Goal: Task Accomplishment & Management: Complete application form

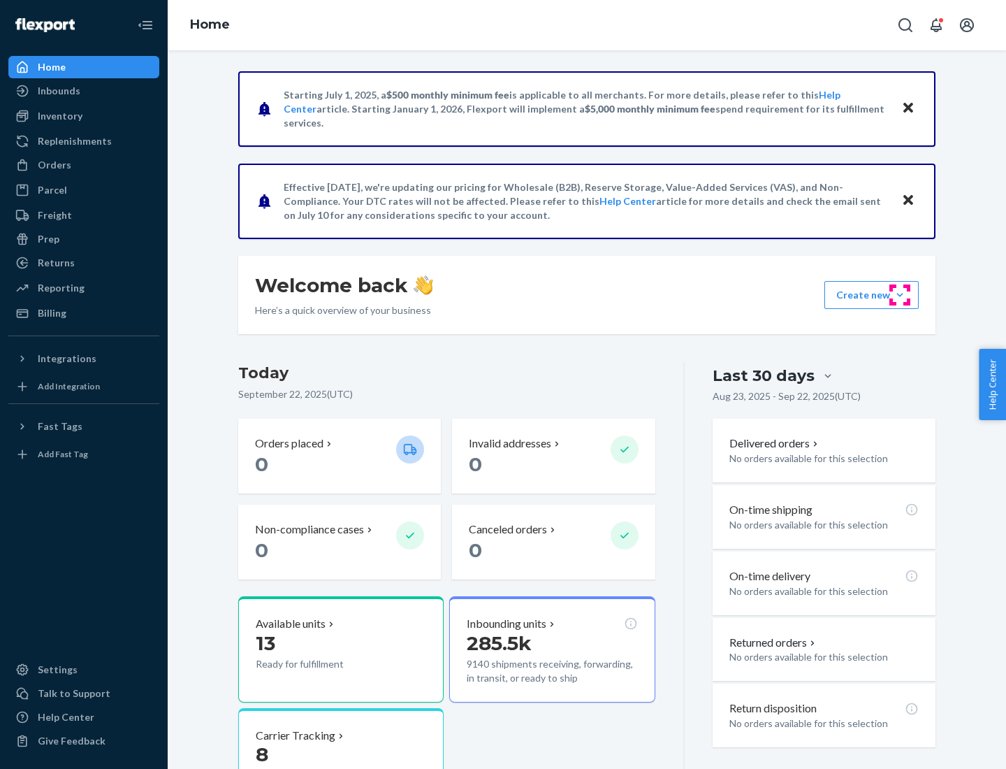
click at [900, 295] on button "Create new Create new inbound Create new order Create new product" at bounding box center [871, 295] width 94 height 28
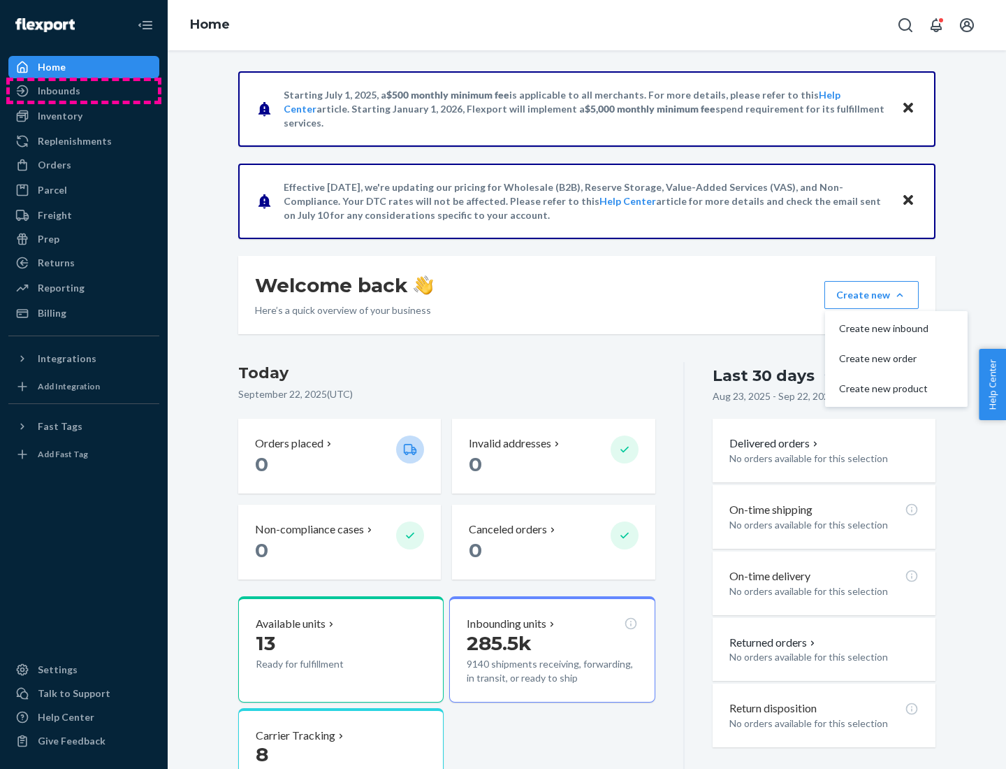
click at [84, 91] on div "Inbounds" at bounding box center [84, 91] width 148 height 20
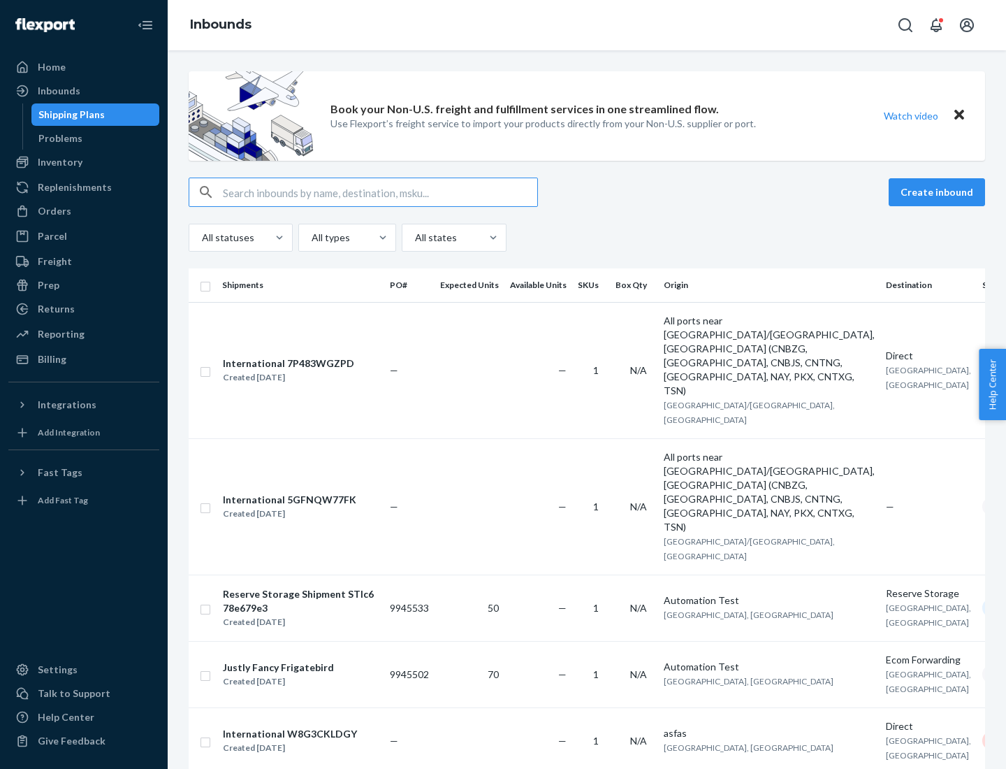
click at [939, 192] on button "Create inbound" at bounding box center [937, 192] width 96 height 28
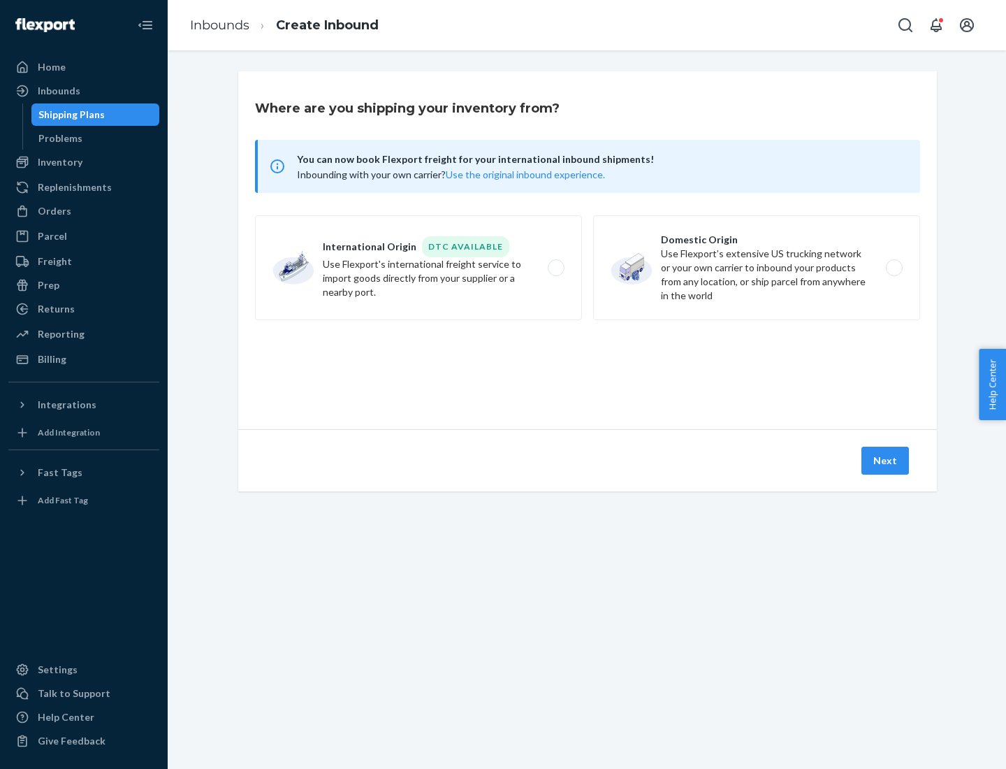
click at [757, 268] on label "Domestic Origin Use Flexport’s extensive US trucking network or your own carrie…" at bounding box center [756, 267] width 327 height 105
click at [894, 268] on input "Domestic Origin Use Flexport’s extensive US trucking network or your own carrie…" at bounding box center [898, 267] width 9 height 9
radio input "true"
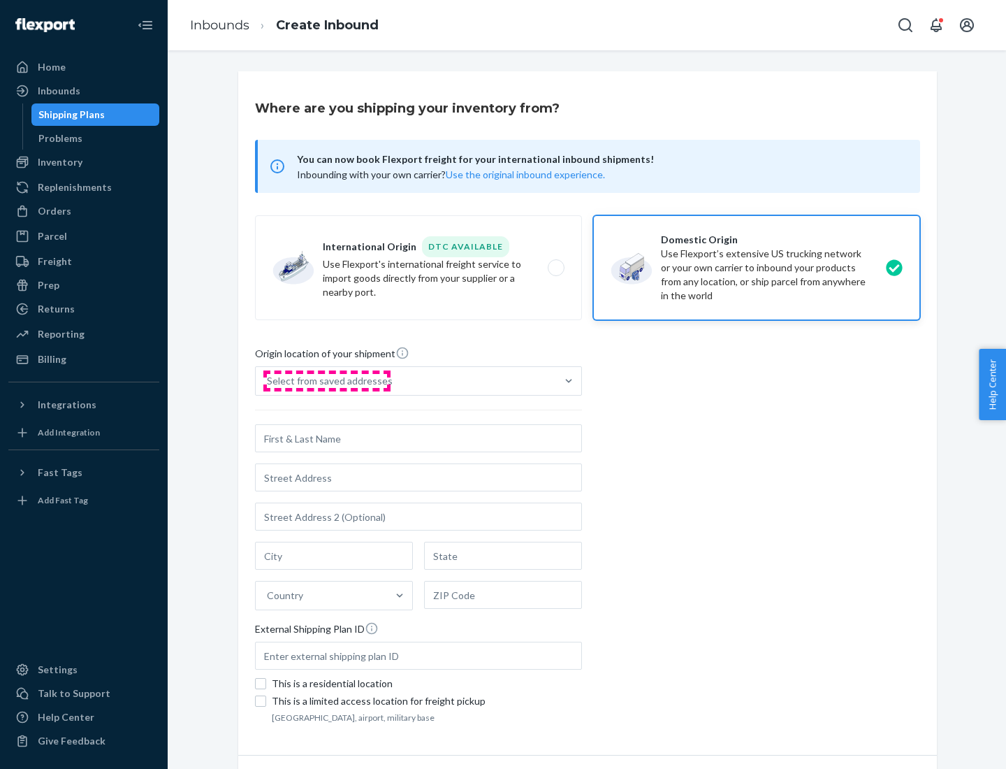
click at [326, 381] on div "Select from saved addresses" at bounding box center [330, 381] width 126 height 14
click at [268, 381] on input "Select from saved addresses" at bounding box center [267, 381] width 1 height 14
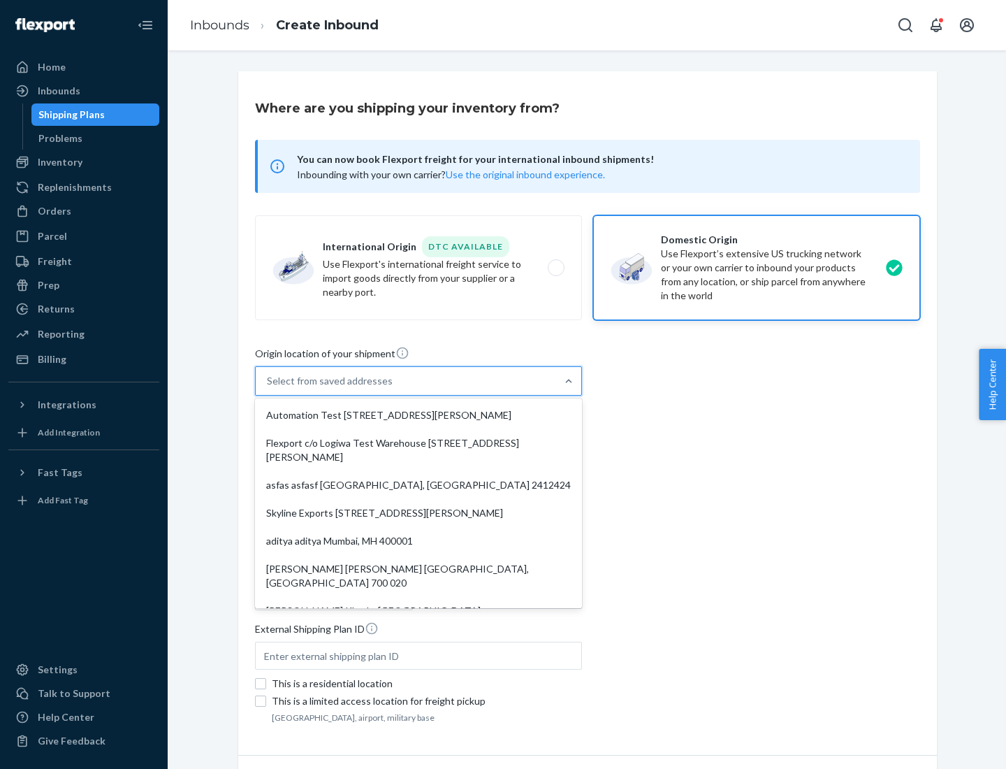
scroll to position [6, 0]
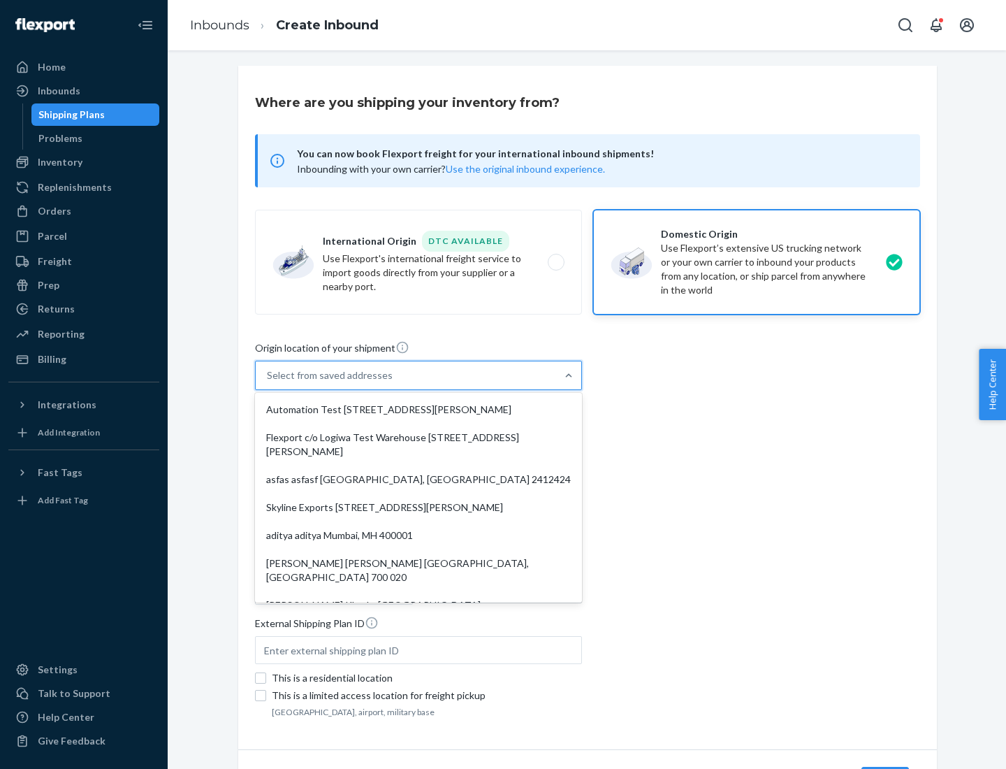
click at [419, 409] on div "Automation Test [STREET_ADDRESS][PERSON_NAME]" at bounding box center [418, 409] width 321 height 28
click at [268, 382] on input "option Automation Test [STREET_ADDRESS][PERSON_NAME]. 9 results available. Use …" at bounding box center [267, 375] width 1 height 14
type input "Automation Test"
type input "9th Floor"
type input "[GEOGRAPHIC_DATA]"
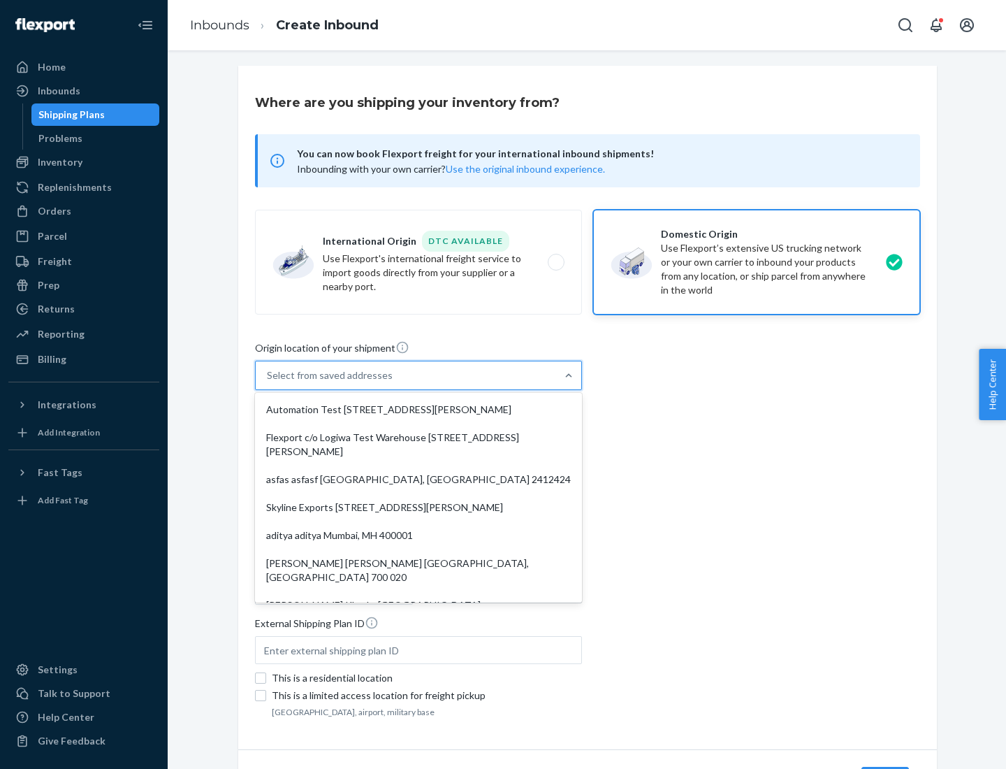
type input "CA"
type input "94104"
type input "[STREET_ADDRESS][PERSON_NAME]"
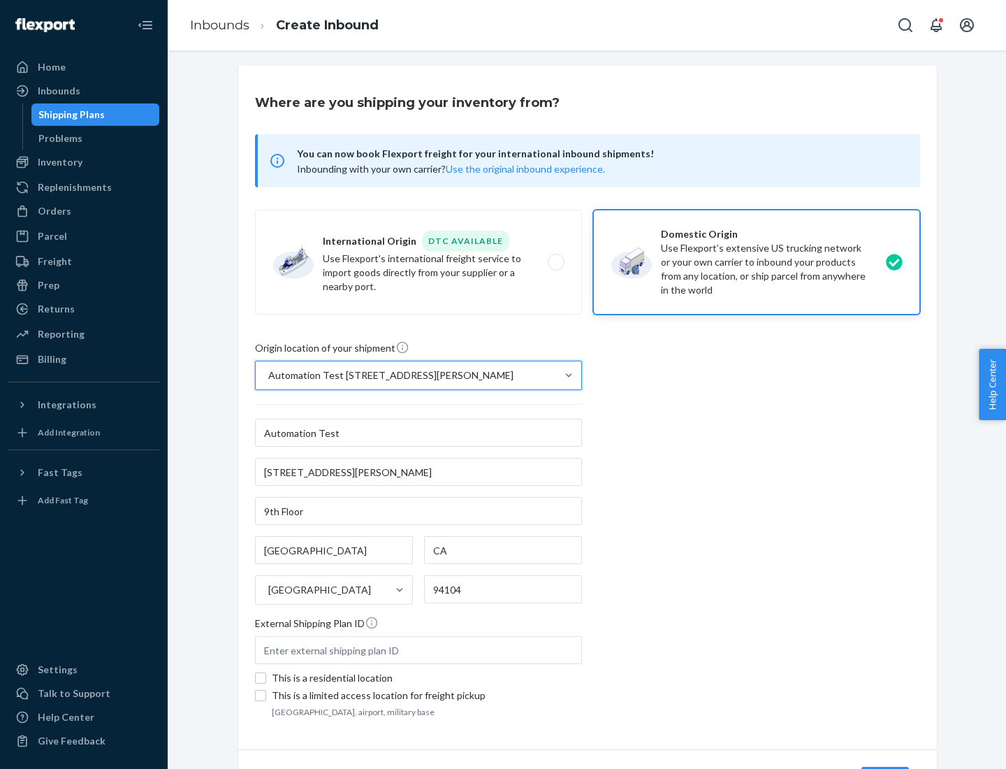
scroll to position [82, 0]
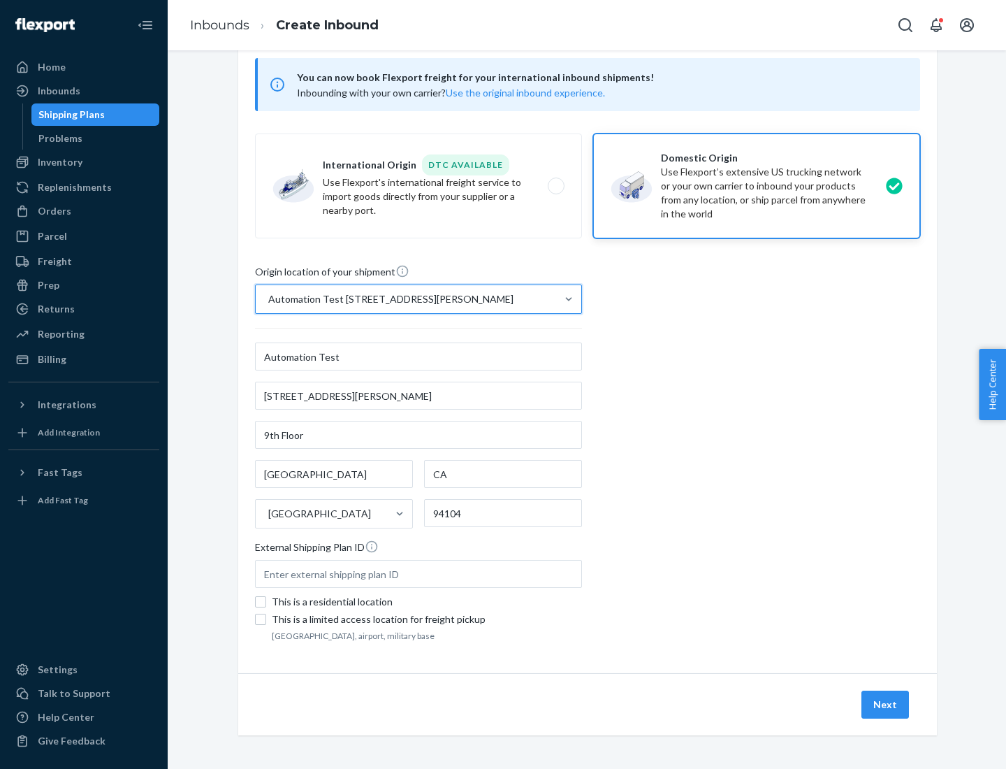
click at [886, 704] on button "Next" at bounding box center [885, 704] width 48 height 28
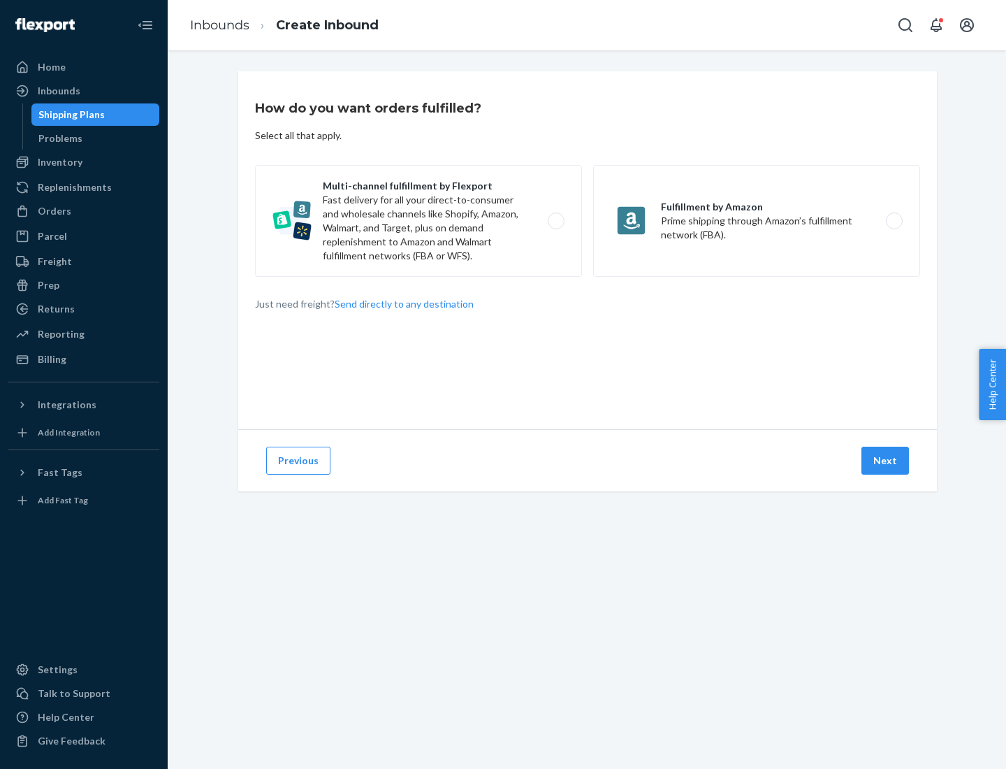
click at [419, 221] on label "Multi-channel fulfillment by Flexport Fast delivery for all your direct-to-cons…" at bounding box center [418, 221] width 327 height 112
click at [555, 221] on input "Multi-channel fulfillment by Flexport Fast delivery for all your direct-to-cons…" at bounding box center [559, 221] width 9 height 9
radio input "true"
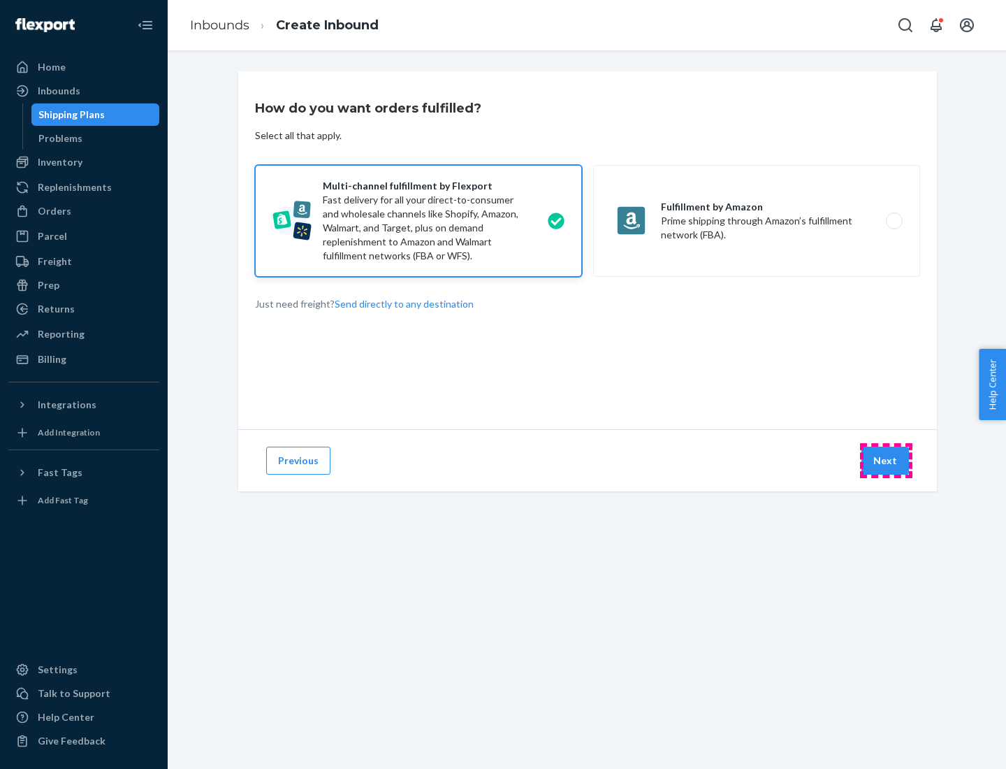
click at [886, 460] on button "Next" at bounding box center [885, 460] width 48 height 28
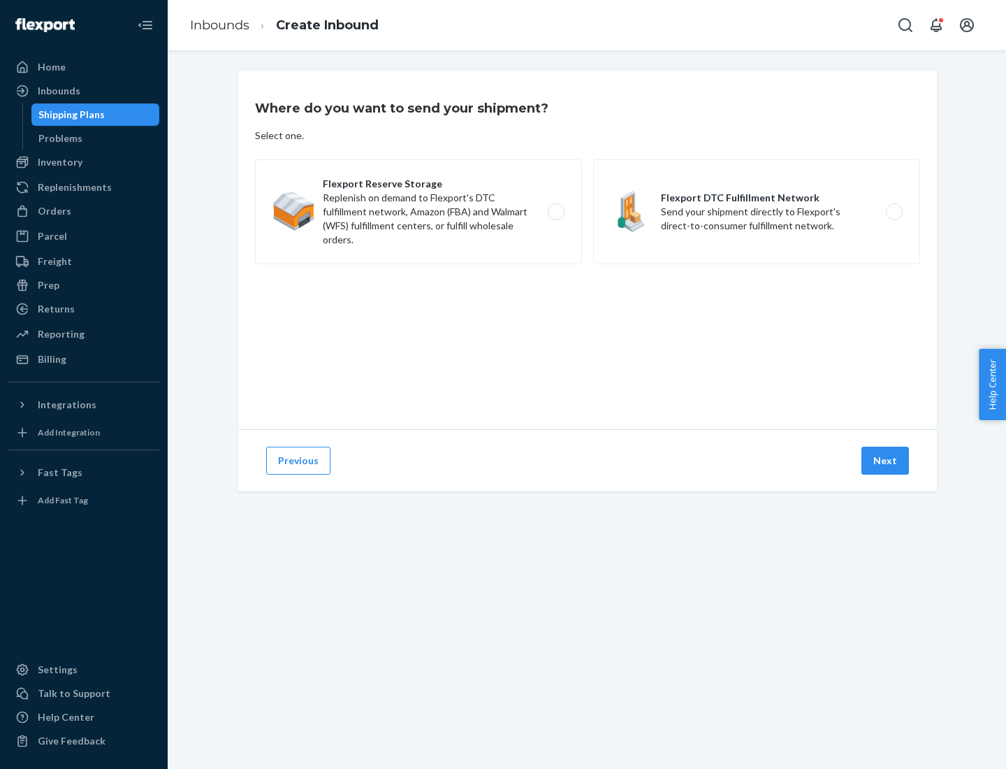
click at [757, 212] on label "Flexport DTC Fulfillment Network Send your shipment directly to Flexport's dire…" at bounding box center [756, 211] width 327 height 105
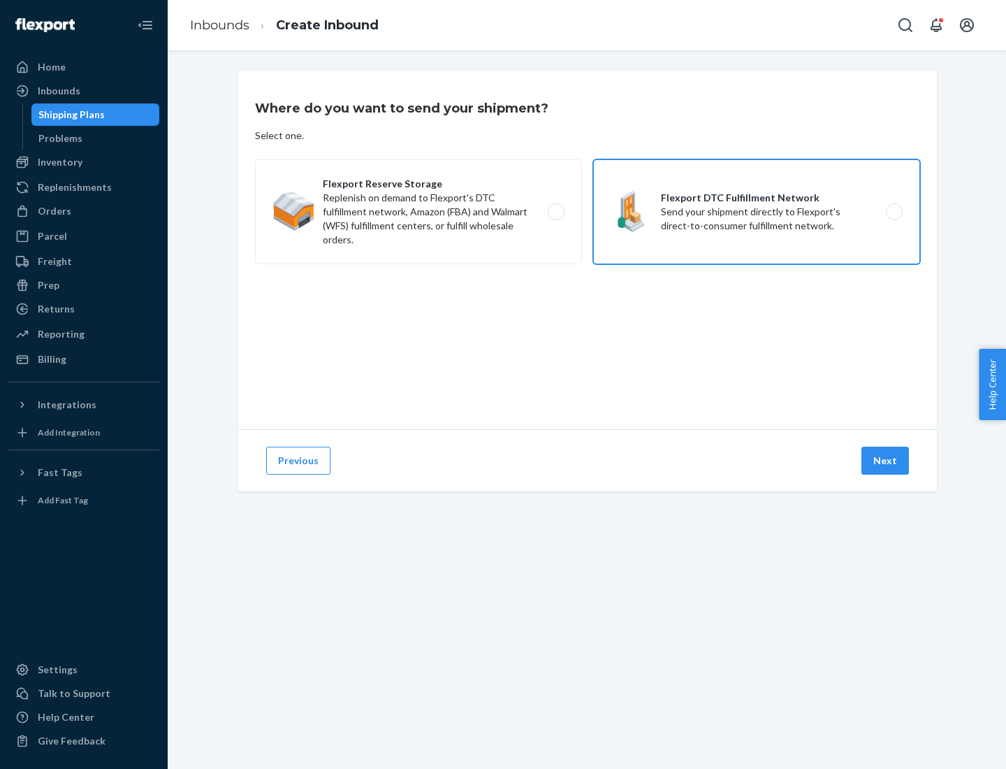
click at [894, 212] on input "Flexport DTC Fulfillment Network Send your shipment directly to Flexport's dire…" at bounding box center [898, 212] width 9 height 9
radio input "true"
click at [886, 460] on button "Next" at bounding box center [885, 460] width 48 height 28
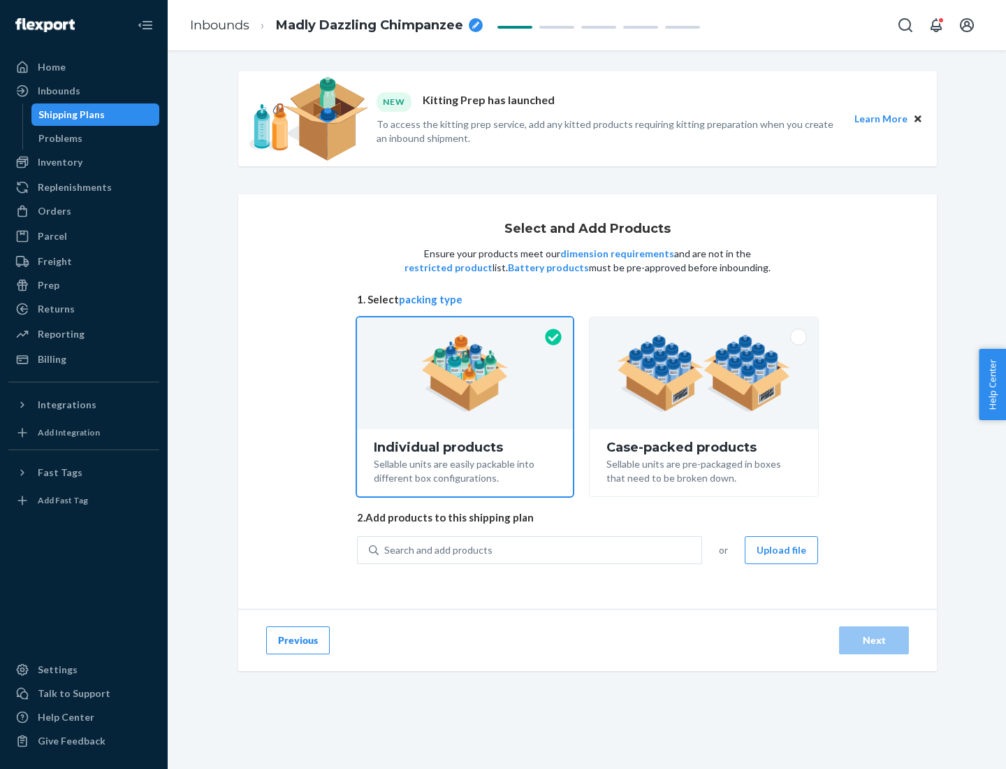
click at [704, 373] on img at bounding box center [704, 373] width 174 height 77
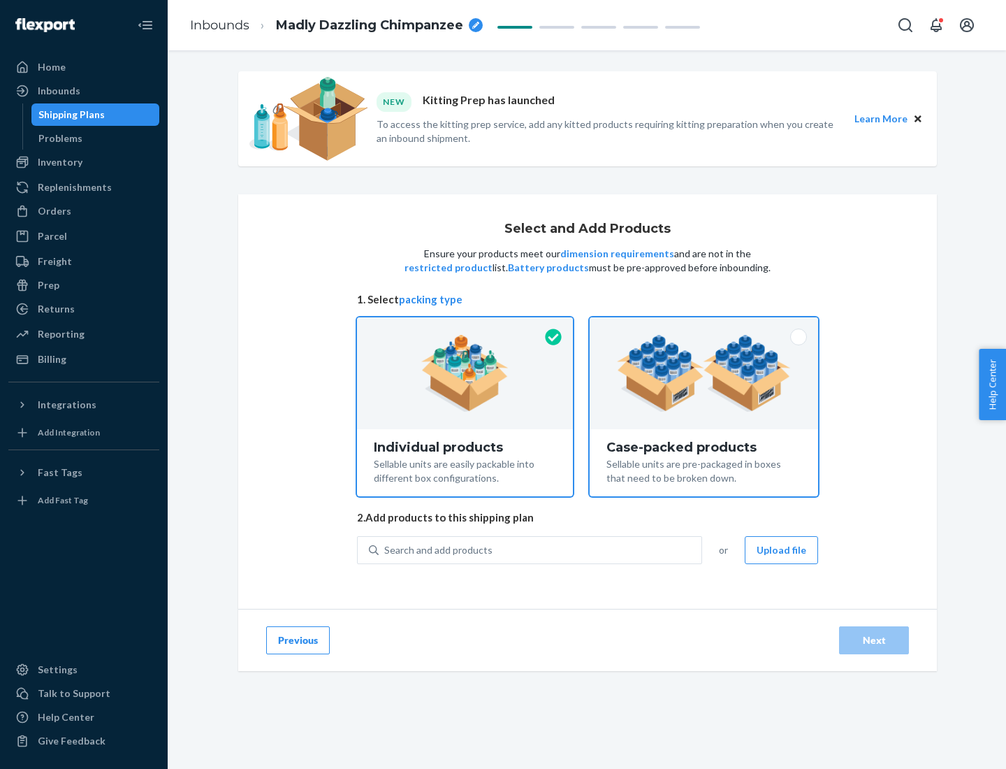
click at [704, 326] on input "Case-packed products Sellable units are pre-packaged in boxes that need to be b…" at bounding box center [703, 321] width 9 height 9
radio input "true"
radio input "false"
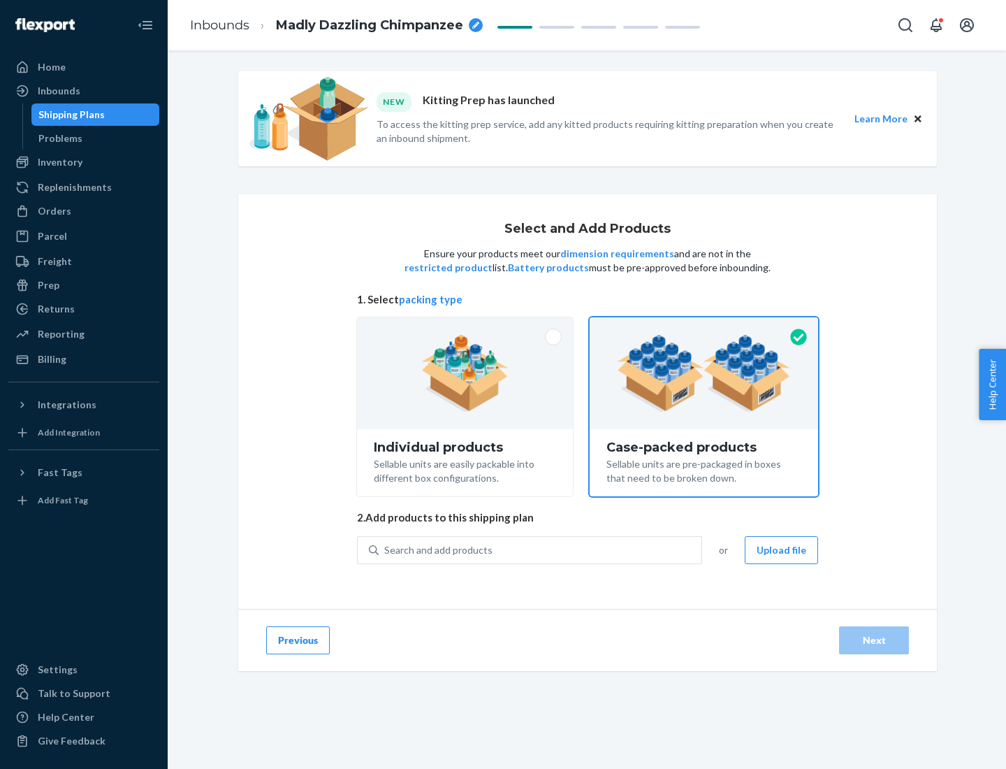
click at [541, 549] on div "Search and add products" at bounding box center [540, 549] width 323 height 25
click at [386, 549] on input "Search and add products" at bounding box center [384, 550] width 1 height 14
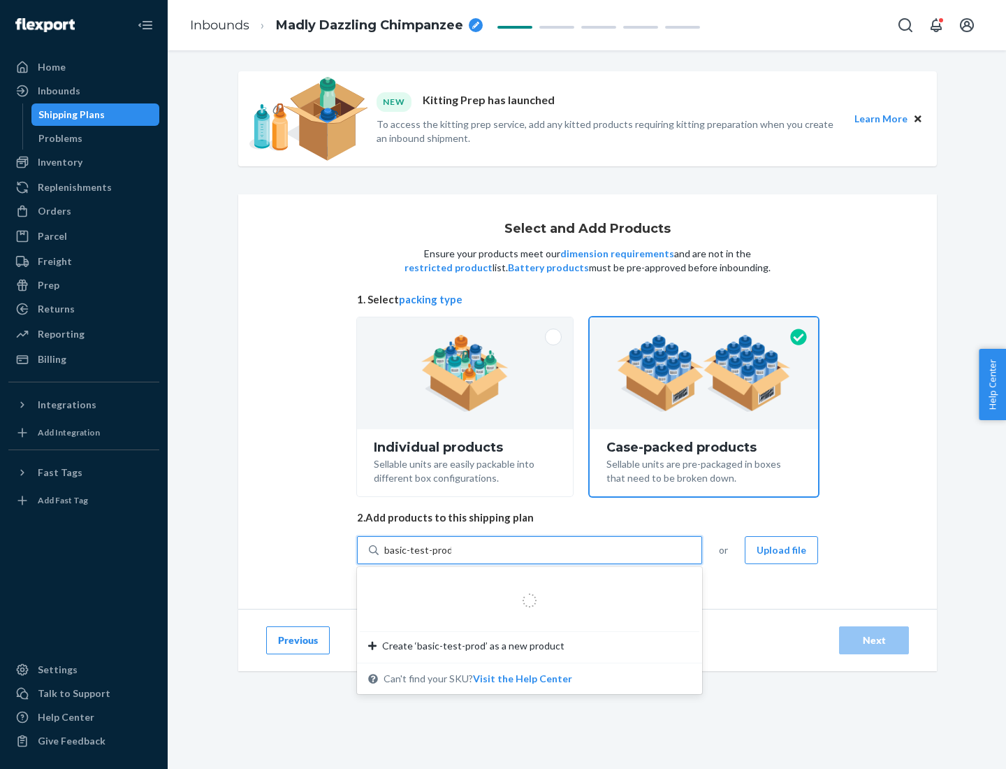
type input "basic-test-product-1"
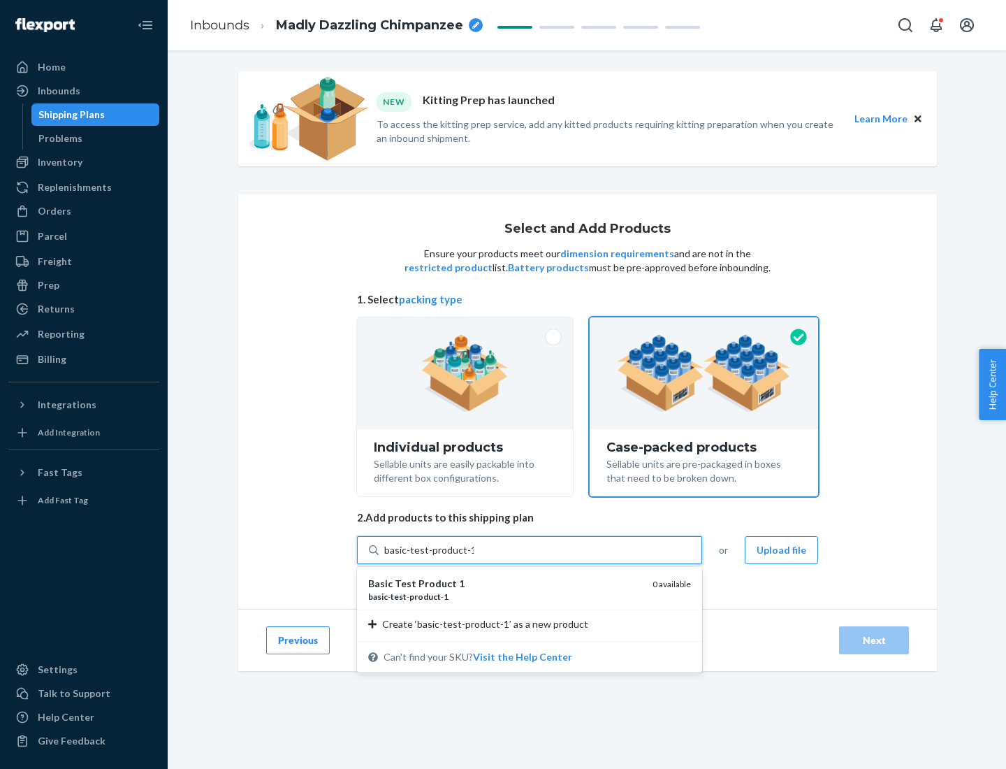
click at [505, 596] on div "basic - test - product - 1" at bounding box center [504, 596] width 273 height 12
click at [474, 557] on input "basic-test-product-1" at bounding box center [428, 550] width 89 height 14
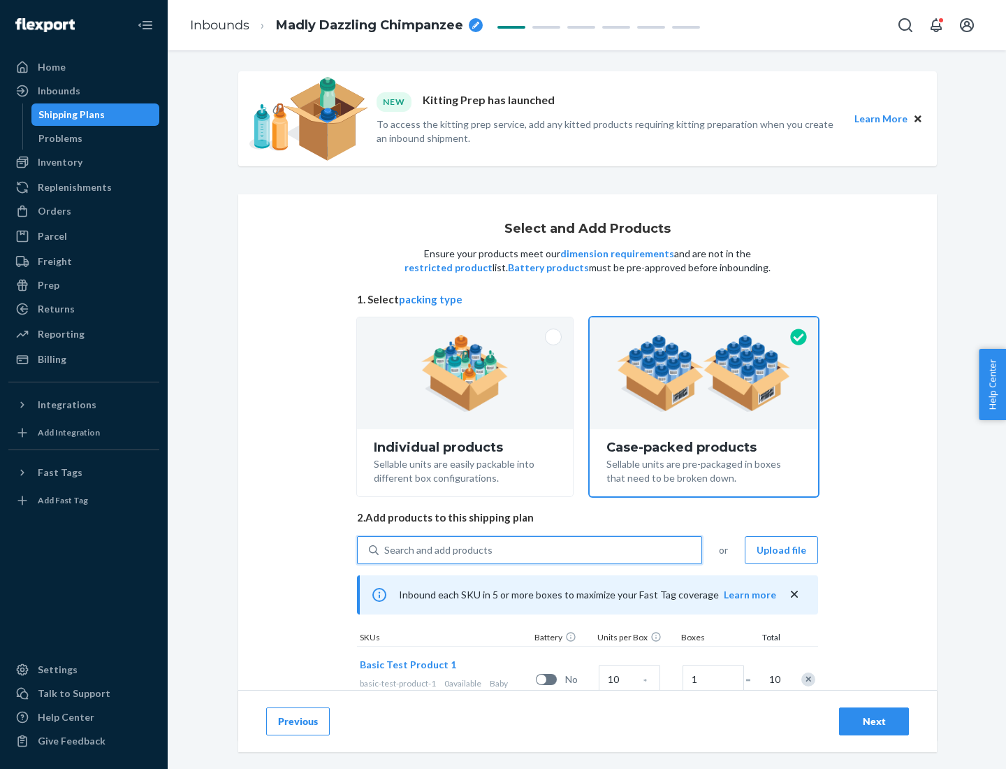
scroll to position [50, 0]
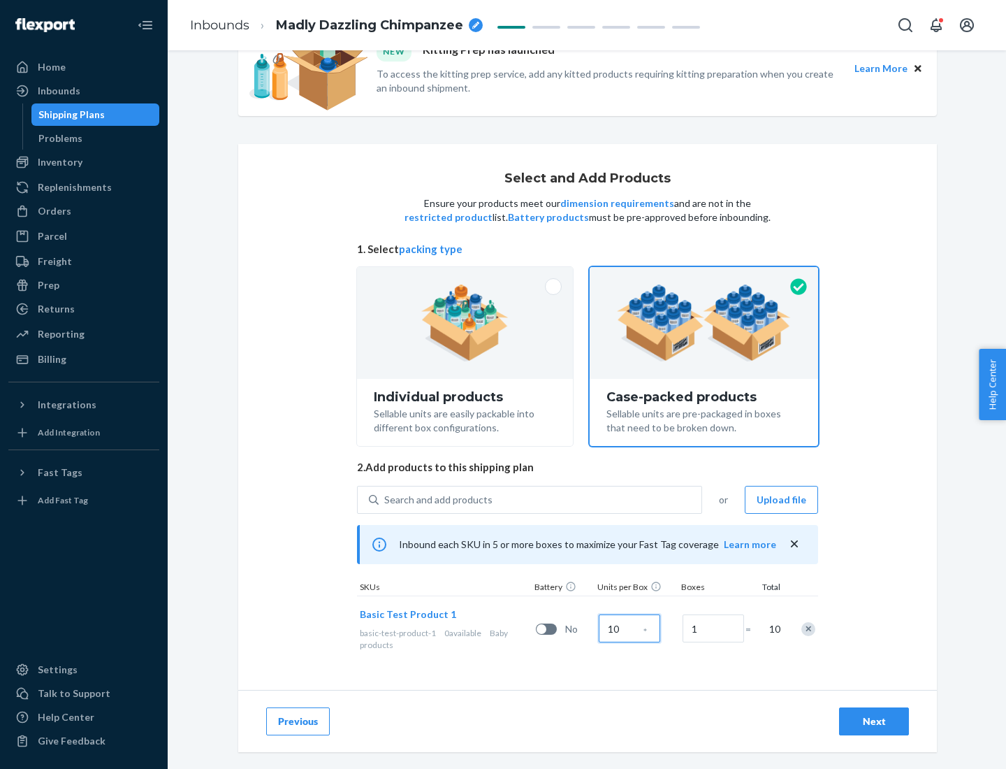
type input "10"
type input "7"
click at [874, 721] on div "Next" at bounding box center [874, 721] width 46 height 14
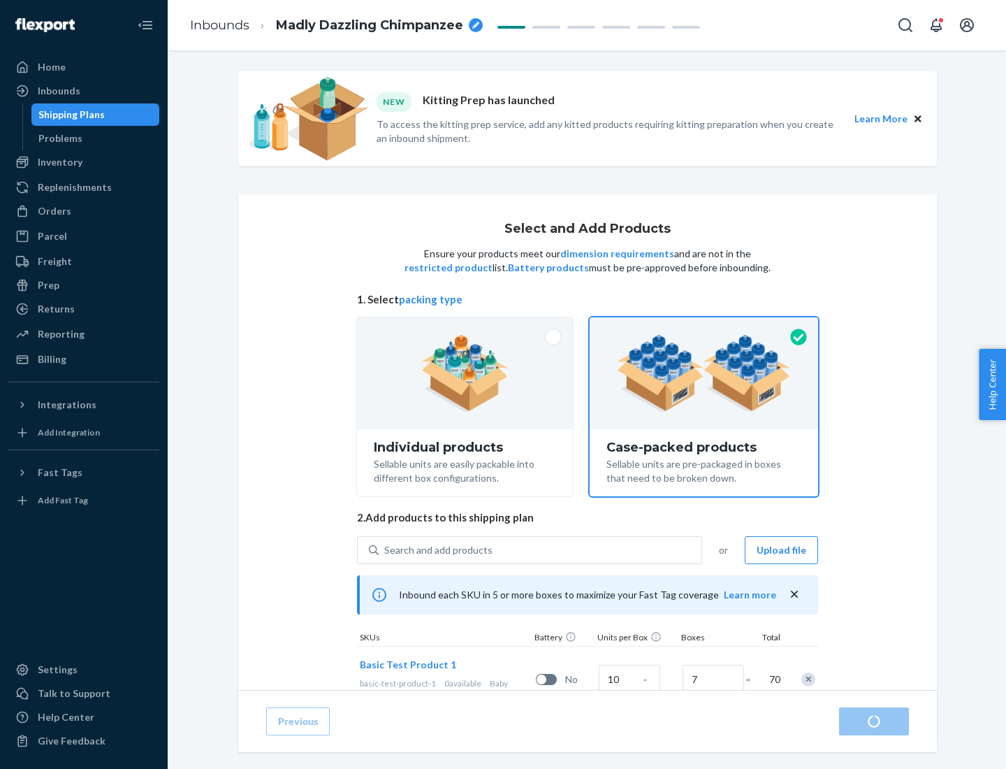
radio input "true"
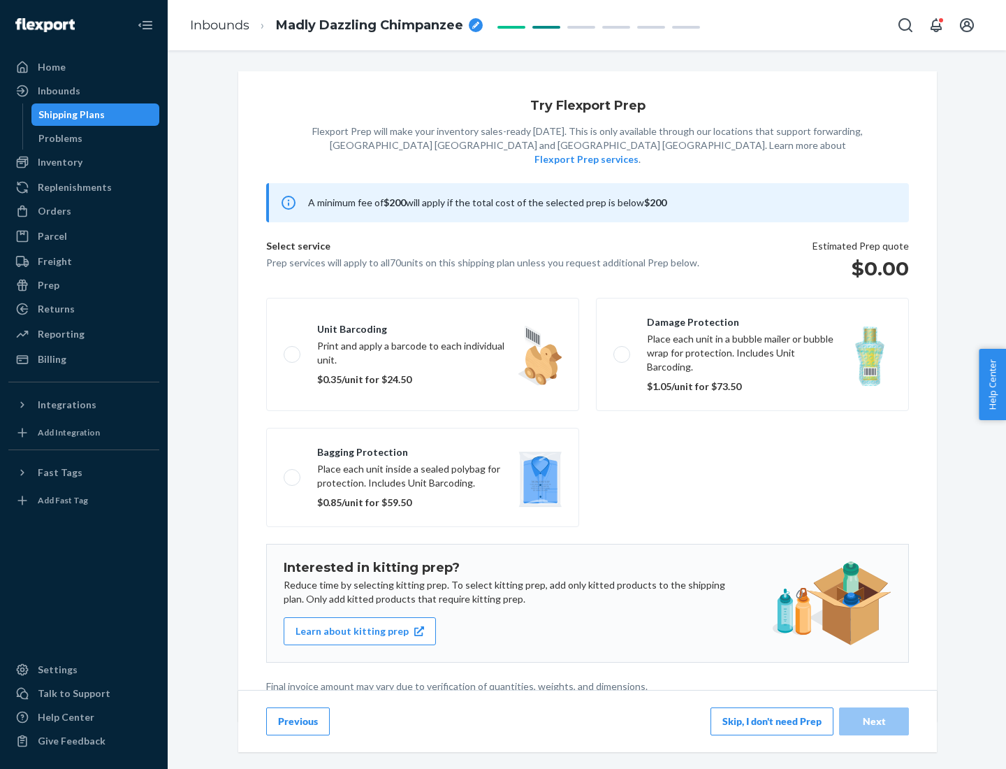
scroll to position [3, 0]
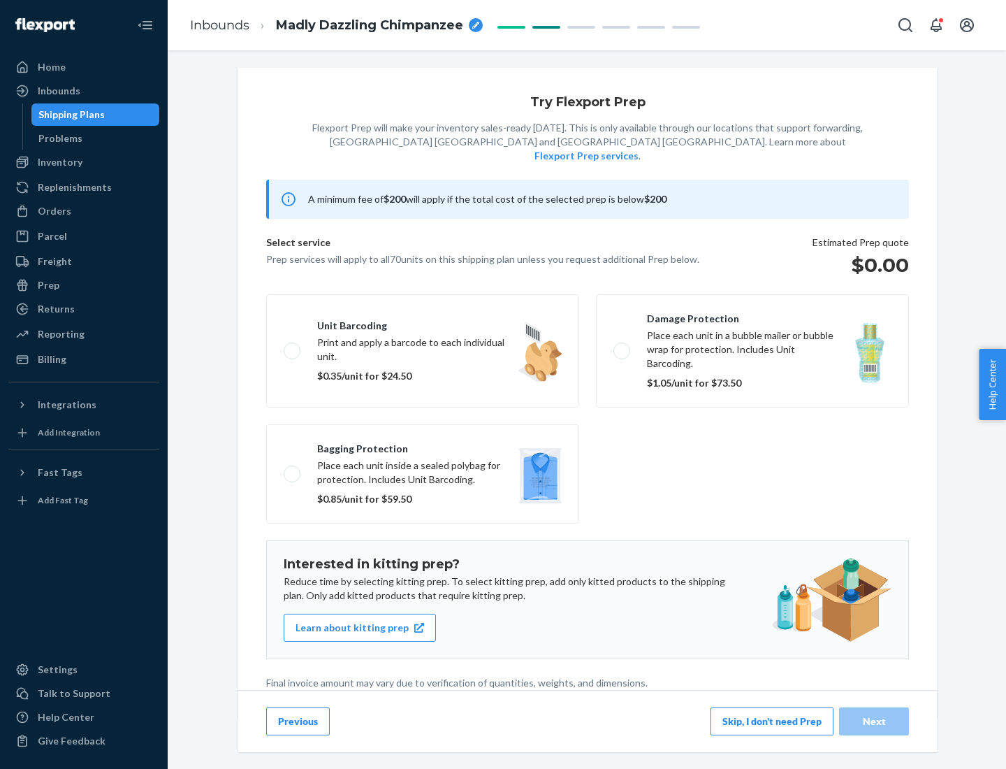
click at [423, 445] on label "Bagging protection Place each unit inside a sealed polybag for protection. Incl…" at bounding box center [422, 473] width 313 height 99
click at [293, 469] on input "Bagging protection Place each unit inside a sealed polybag for protection. Incl…" at bounding box center [288, 473] width 9 height 9
checkbox input "true"
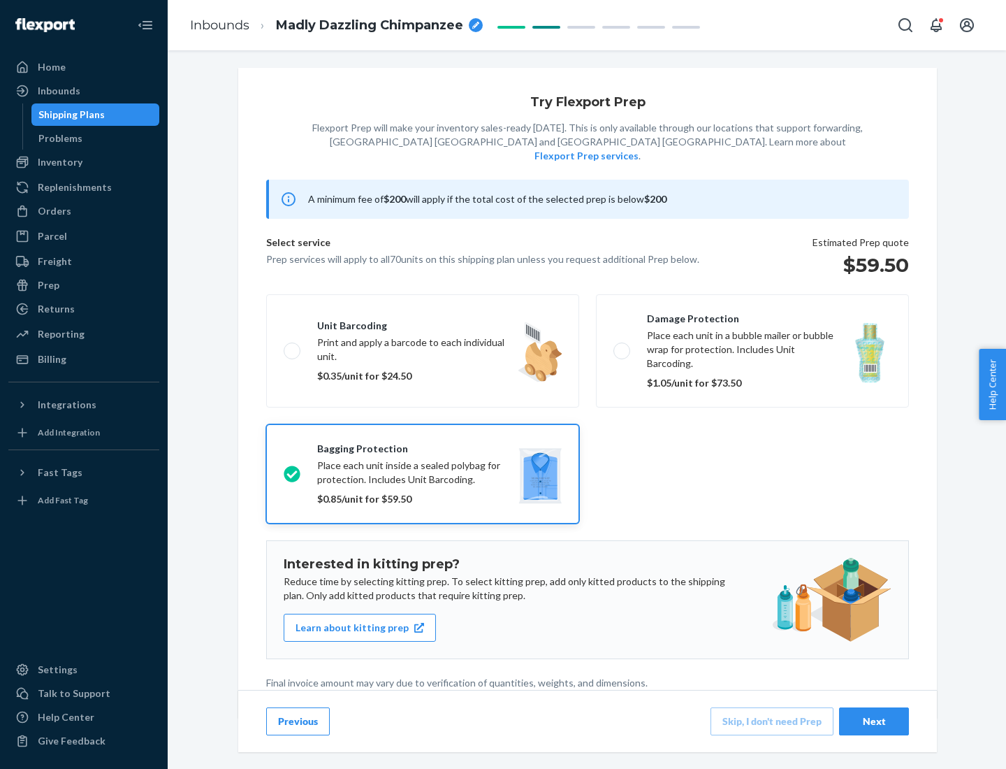
click at [874, 720] on div "Next" at bounding box center [874, 721] width 46 height 14
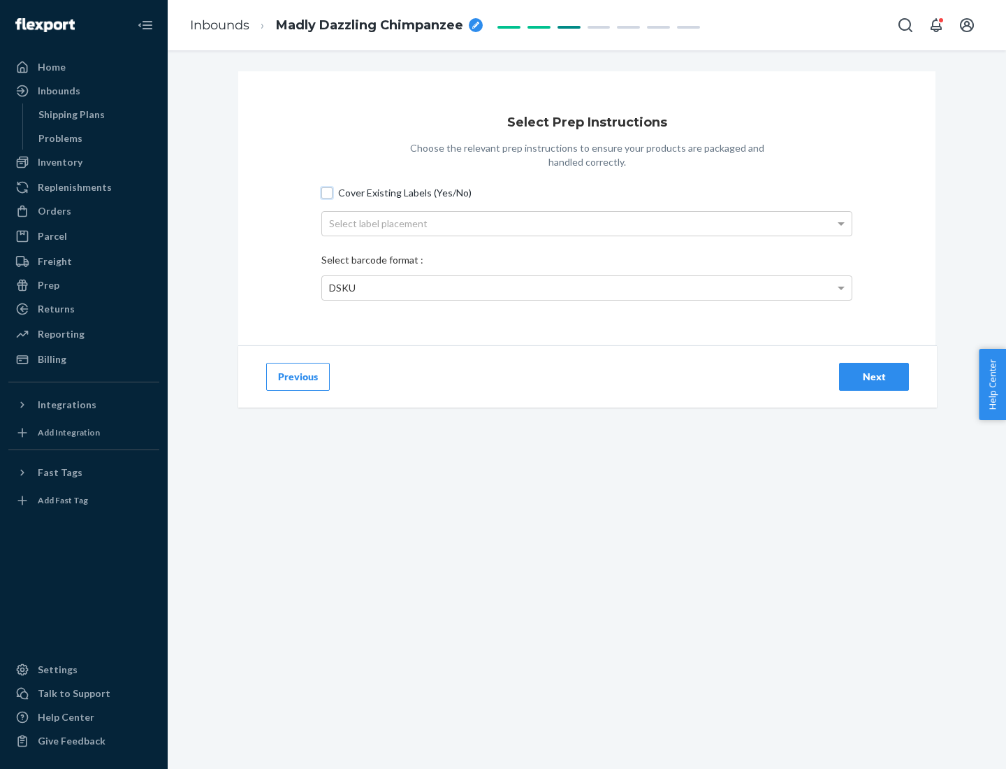
click at [327, 192] on input "Cover Existing Labels (Yes/No)" at bounding box center [326, 192] width 11 height 11
checkbox input "true"
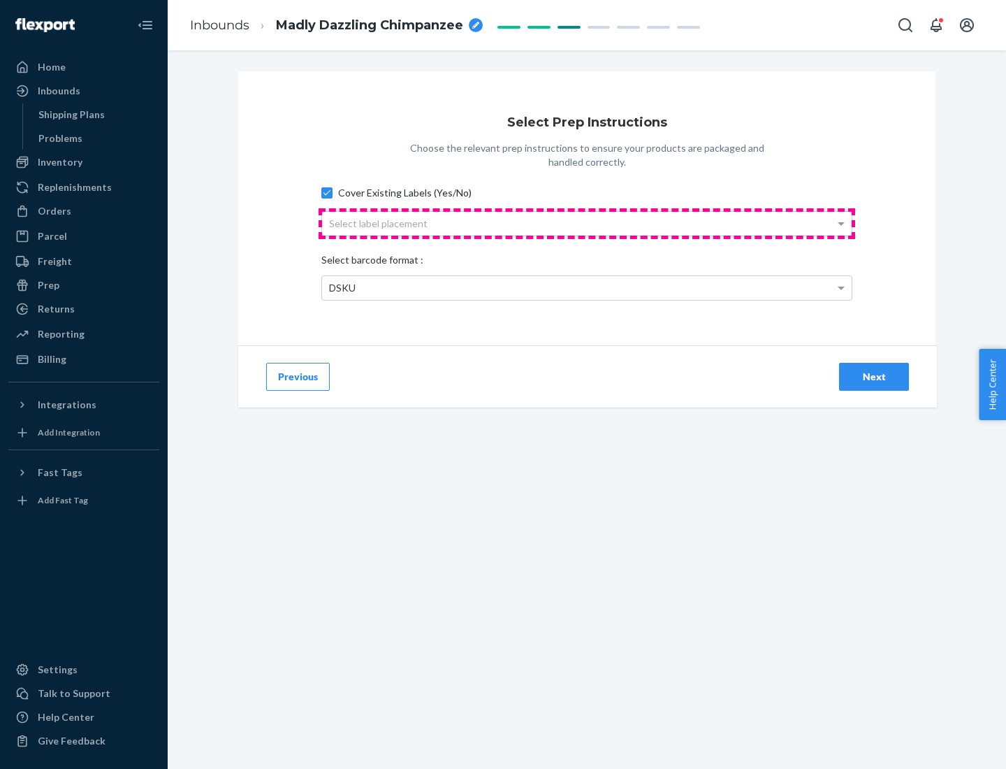
click at [587, 223] on div "Select label placement" at bounding box center [587, 224] width 530 height 24
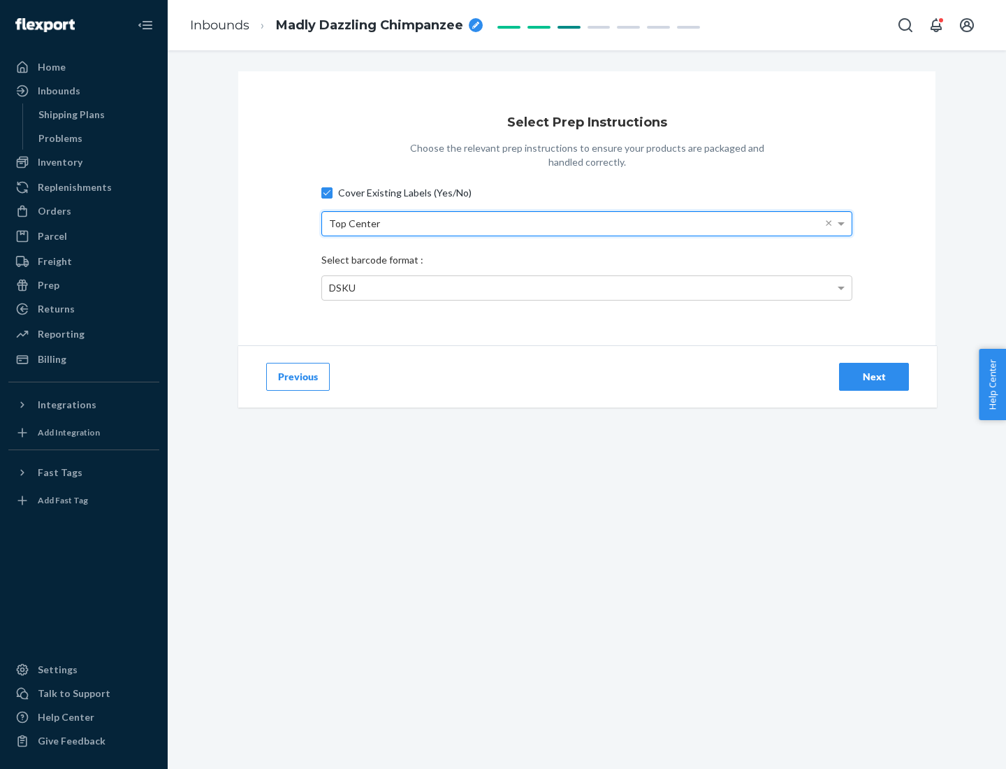
click at [587, 287] on div "DSKU" at bounding box center [587, 288] width 530 height 24
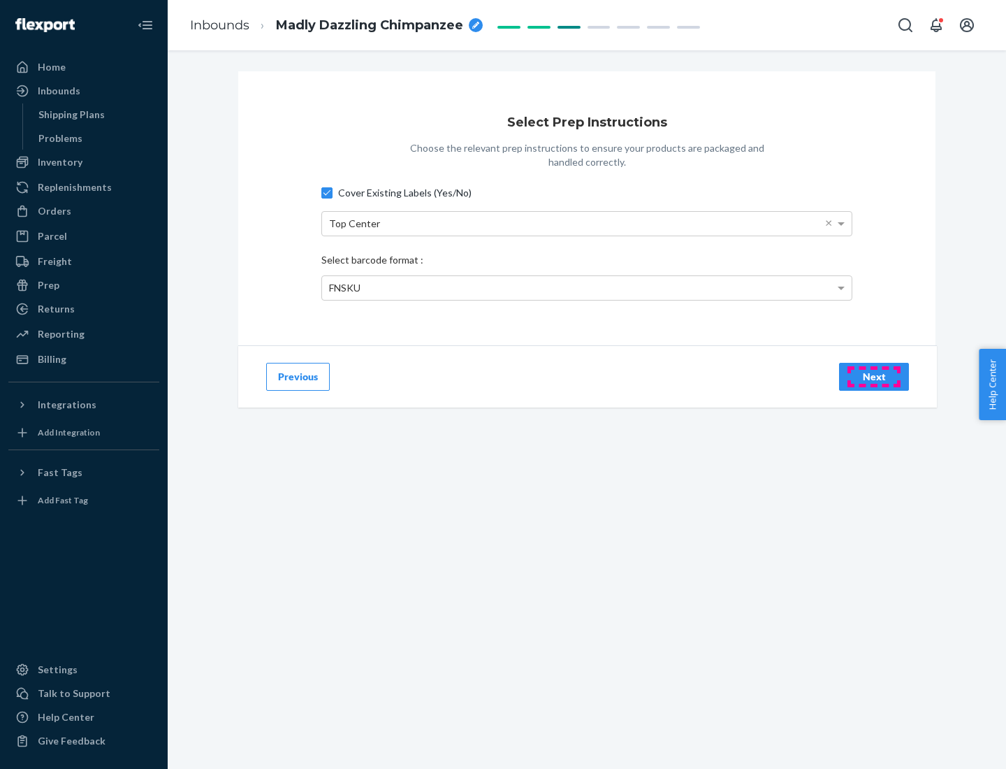
click at [874, 376] on div "Next" at bounding box center [874, 377] width 46 height 14
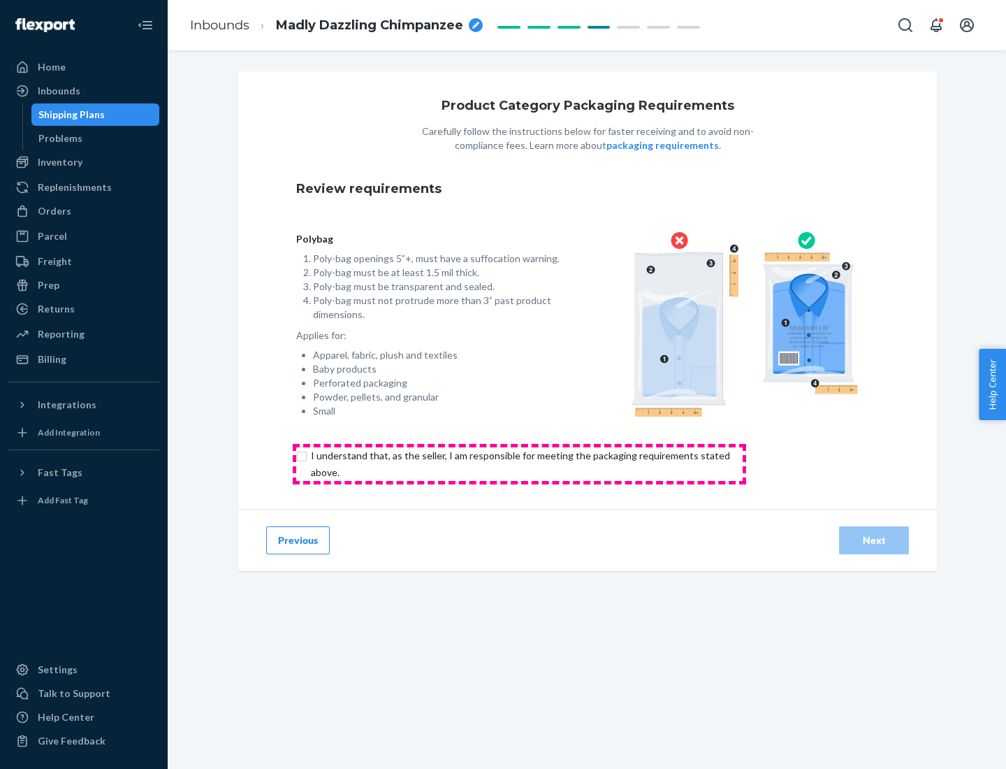
click at [519, 463] on input "checkbox" at bounding box center [528, 464] width 465 height 34
checkbox input "true"
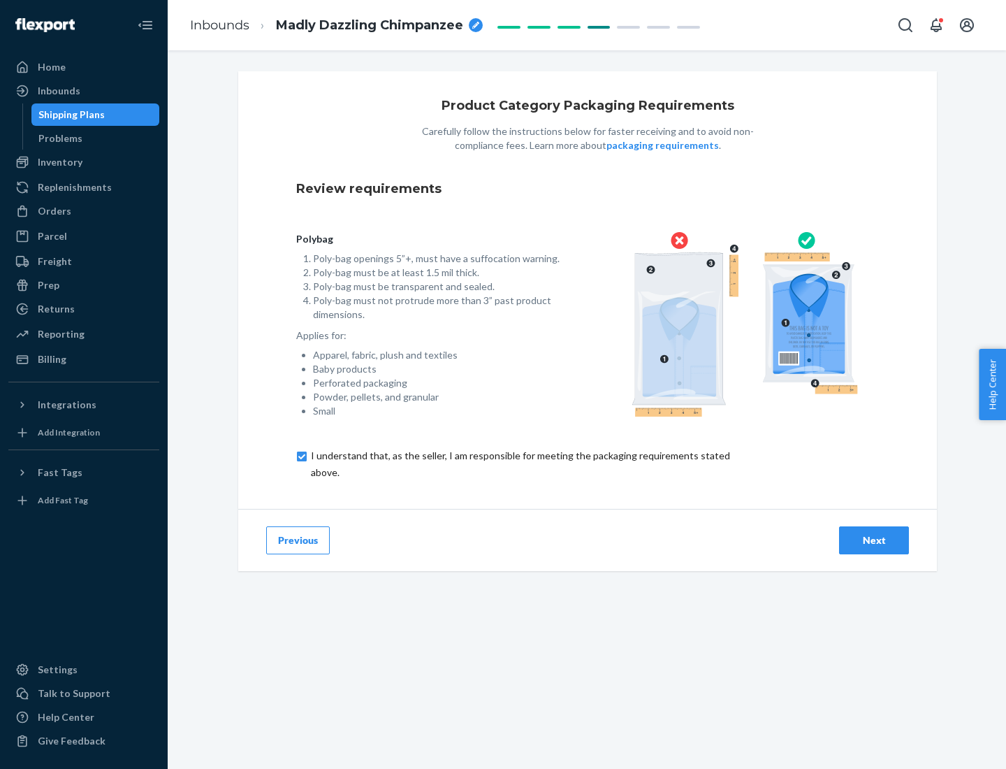
click at [874, 539] on div "Next" at bounding box center [874, 540] width 46 height 14
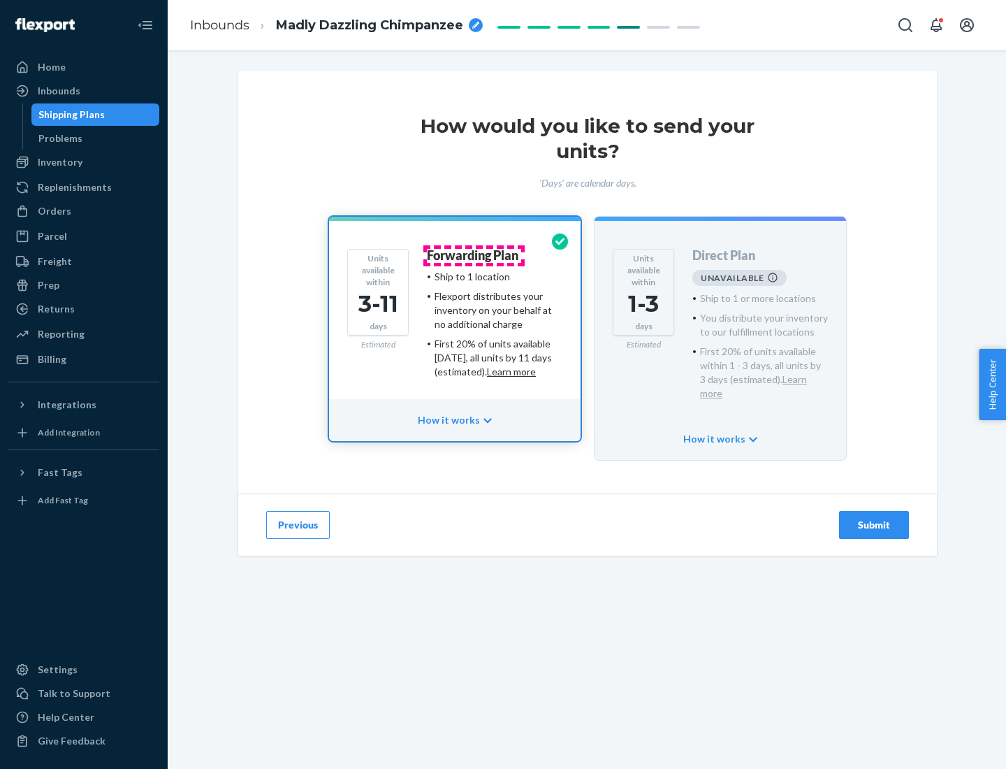
click at [474, 255] on h4 "Forwarding Plan" at bounding box center [473, 256] width 92 height 14
click at [874, 518] on div "Submit" at bounding box center [874, 525] width 46 height 14
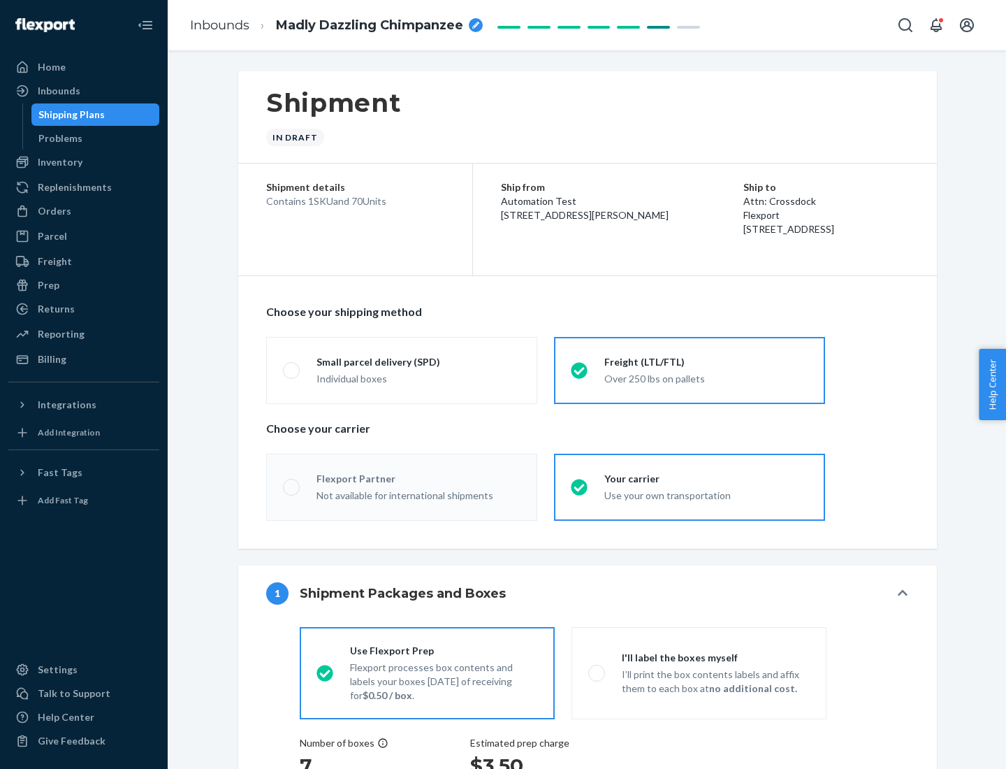
radio input "true"
radio input "false"
radio input "true"
radio input "false"
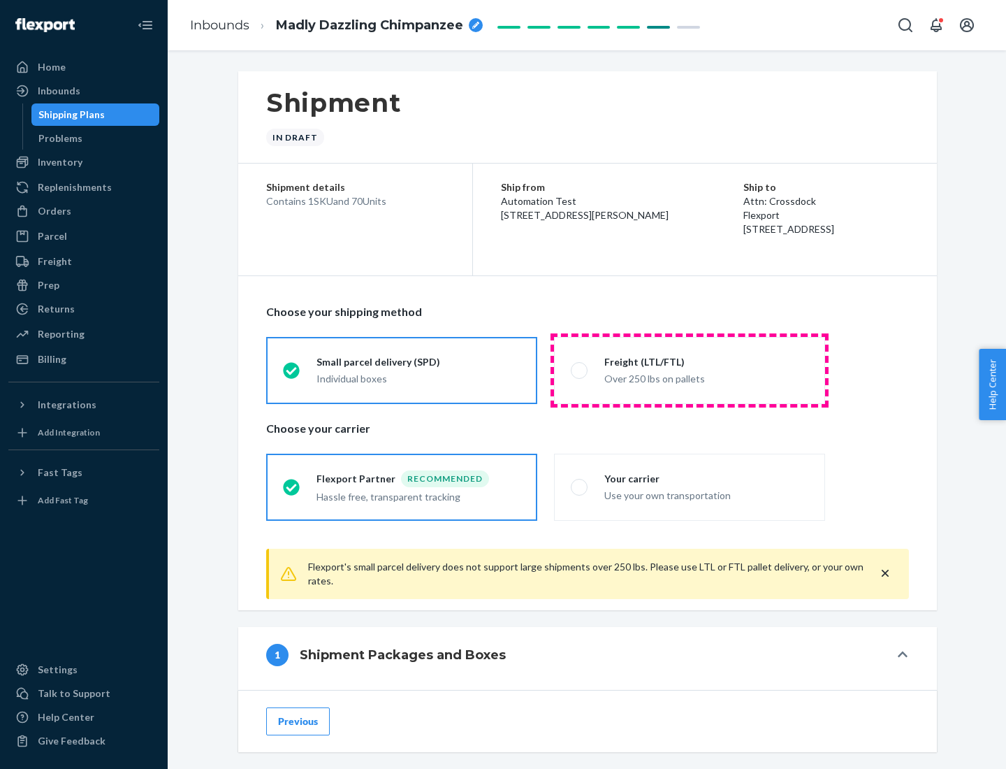
click at [690, 370] on div "Over 250 lbs on pallets" at bounding box center [706, 377] width 204 height 17
click at [580, 370] on input "Freight (LTL/FTL) Over 250 lbs on pallets" at bounding box center [575, 369] width 9 height 9
radio input "true"
radio input "false"
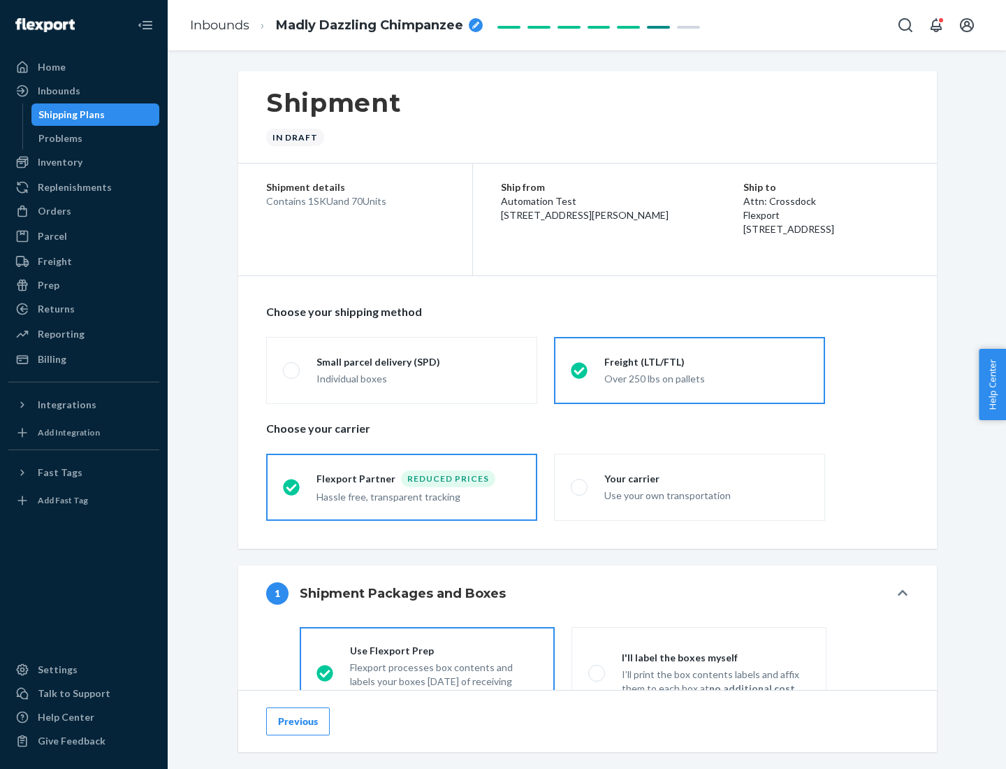
scroll to position [78, 0]
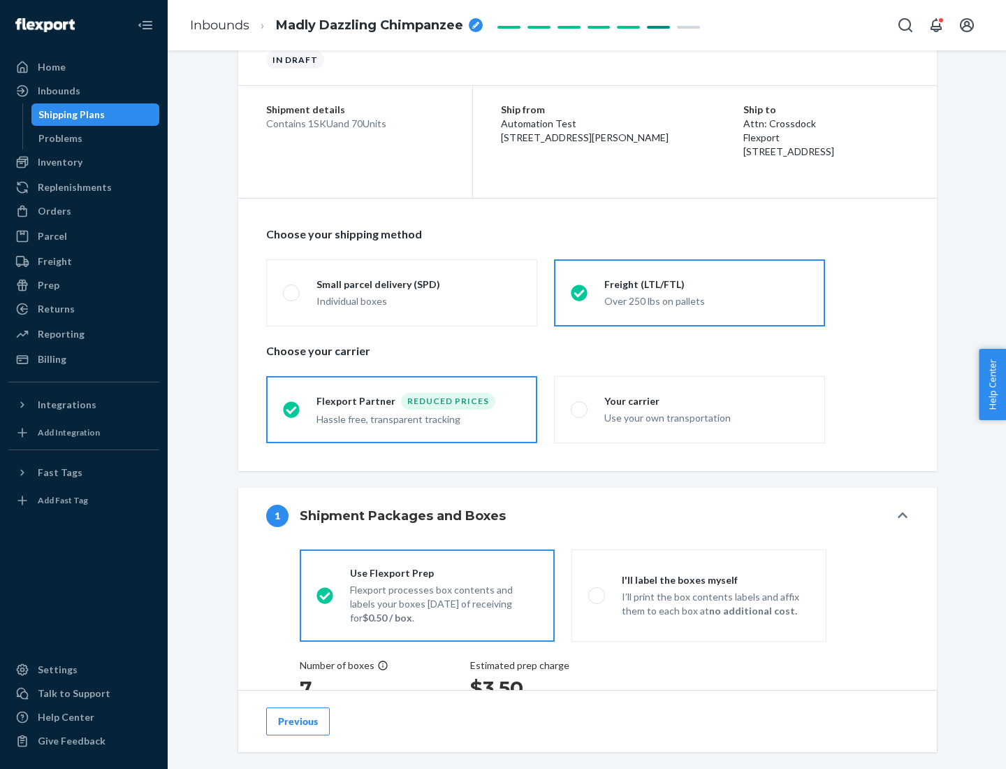
click at [402, 409] on div "Hassle free, transparent tracking" at bounding box center [419, 417] width 204 height 17
click at [292, 409] on input "Flexport Partner Reduced prices Hassle free, transparent tracking" at bounding box center [287, 409] width 9 height 9
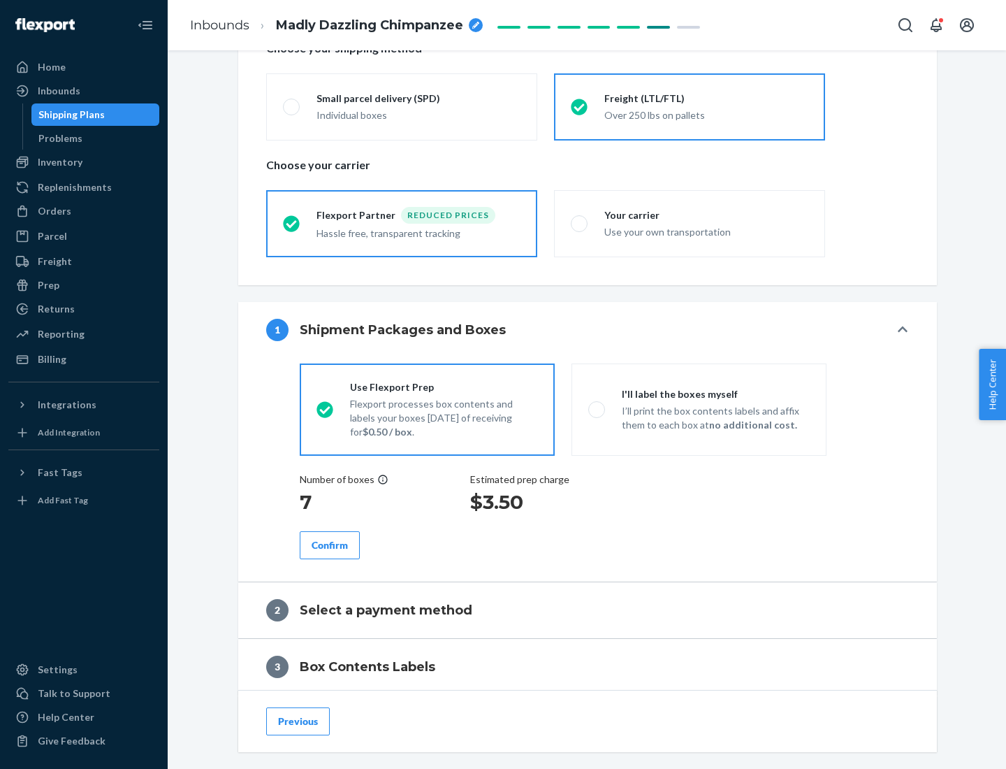
click at [699, 409] on p "I’ll print the box contents labels and affix them to each box at no additional …" at bounding box center [716, 418] width 188 height 28
click at [597, 409] on input "I'll label the boxes myself I’ll print the box contents labels and affix them t…" at bounding box center [592, 409] width 9 height 9
radio input "true"
radio input "false"
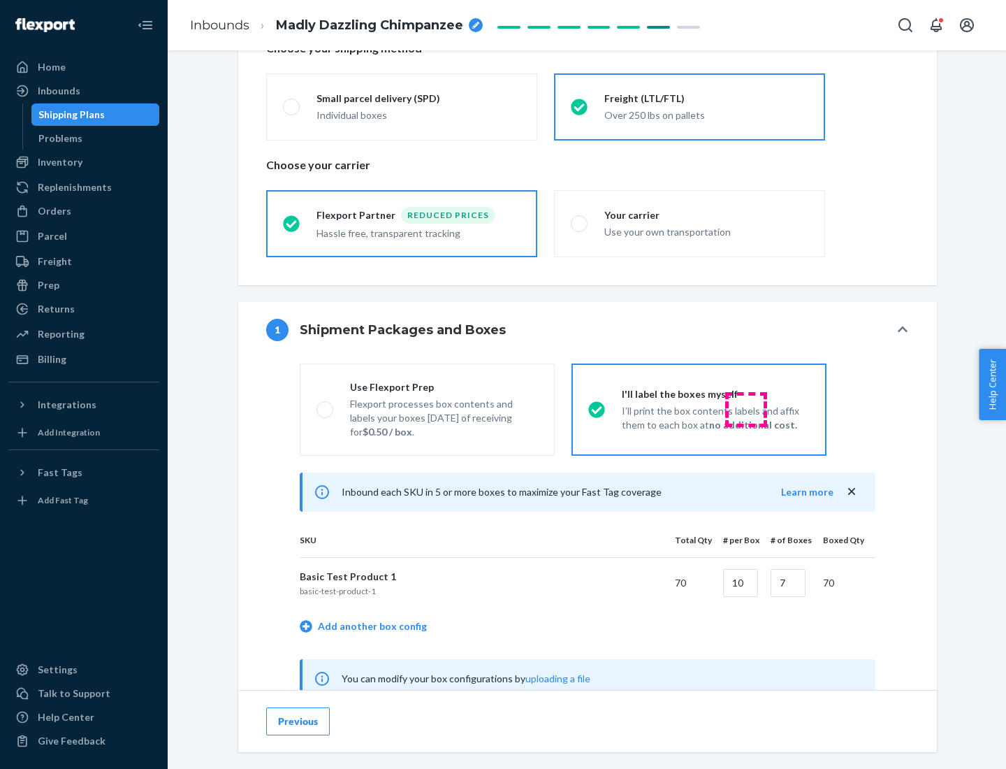
scroll to position [437, 0]
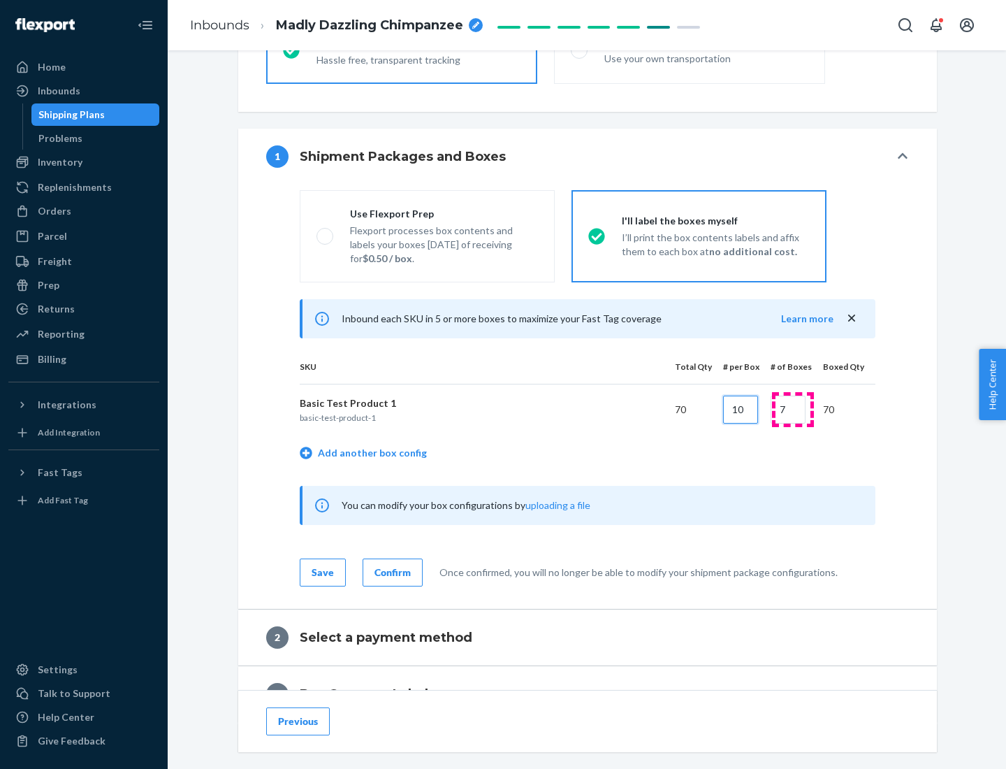
type input "10"
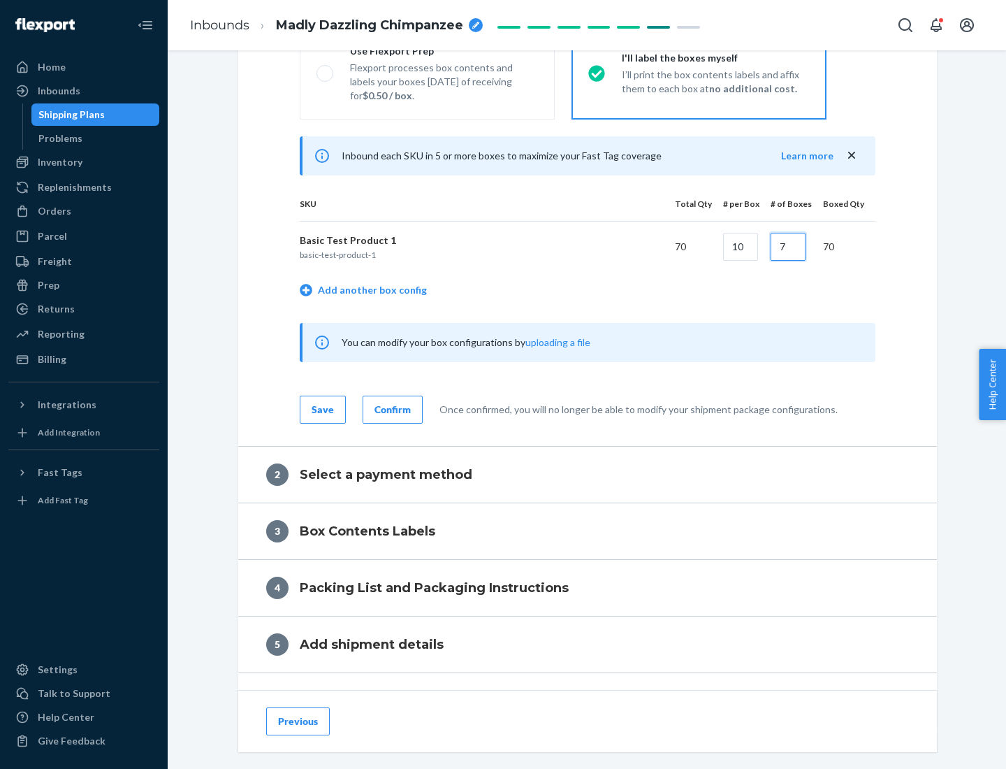
type input "7"
click at [391, 409] on div "Confirm" at bounding box center [393, 409] width 36 height 14
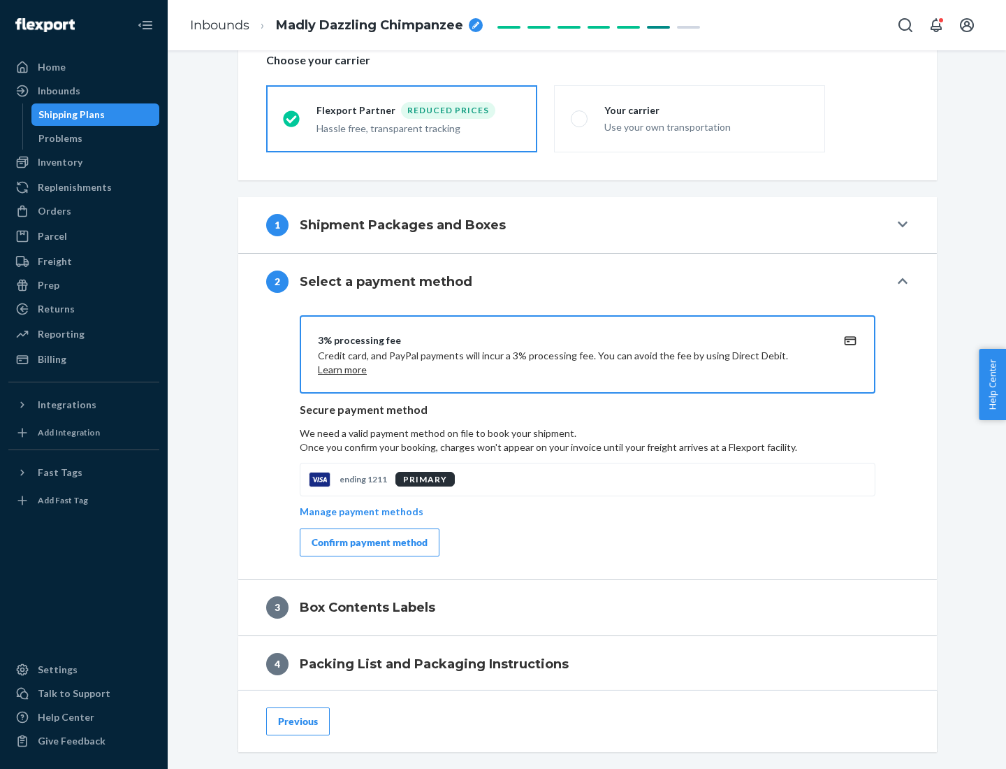
scroll to position [501, 0]
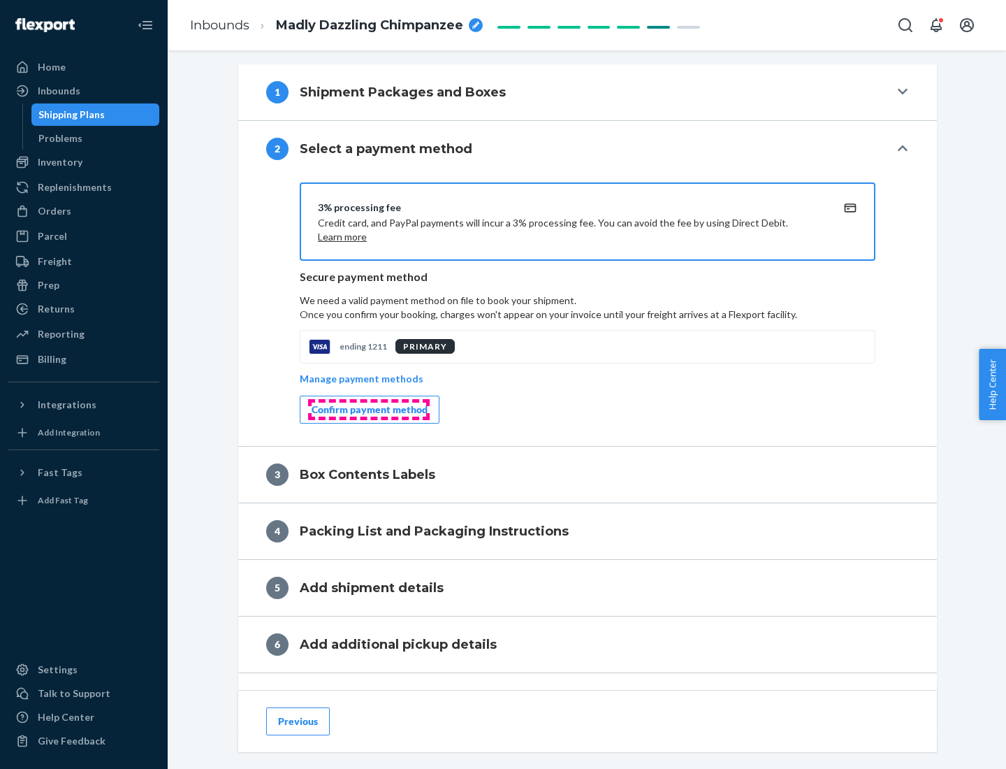
click at [368, 409] on div "Confirm payment method" at bounding box center [370, 409] width 116 height 14
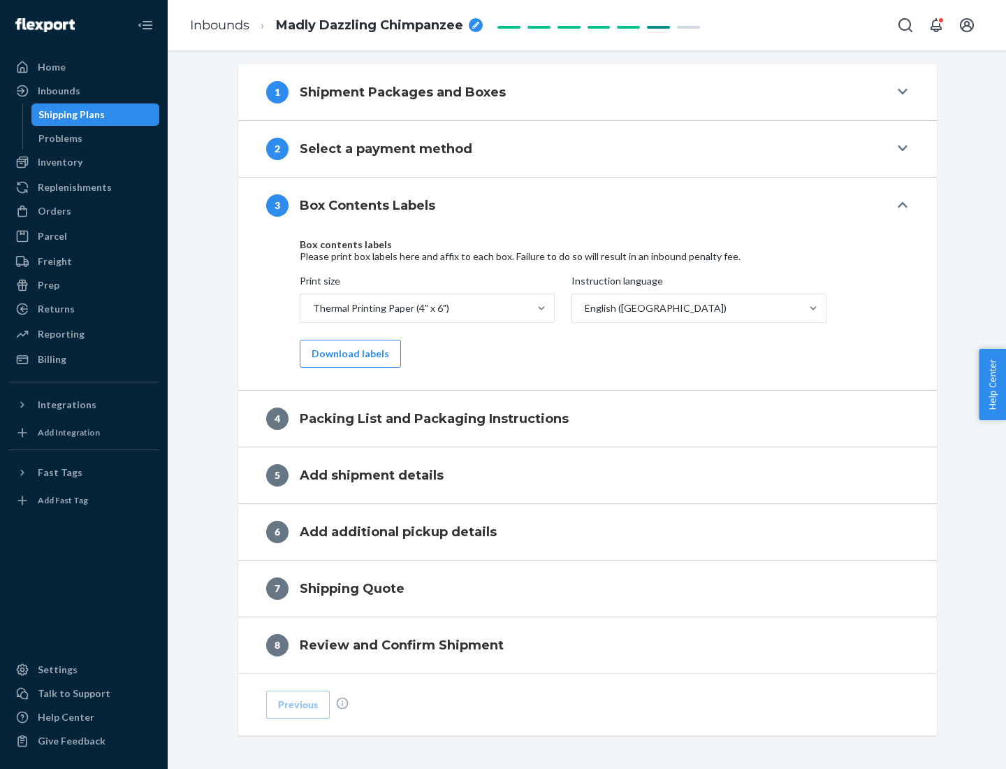
scroll to position [445, 0]
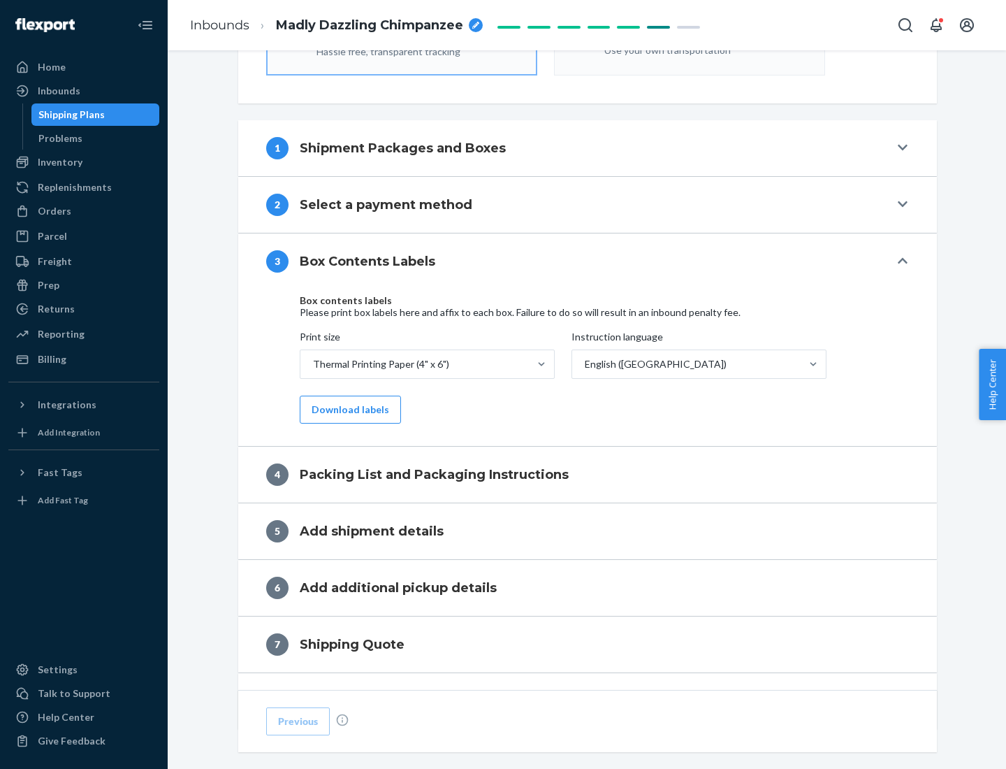
click at [347, 409] on button "Download labels" at bounding box center [350, 409] width 101 height 28
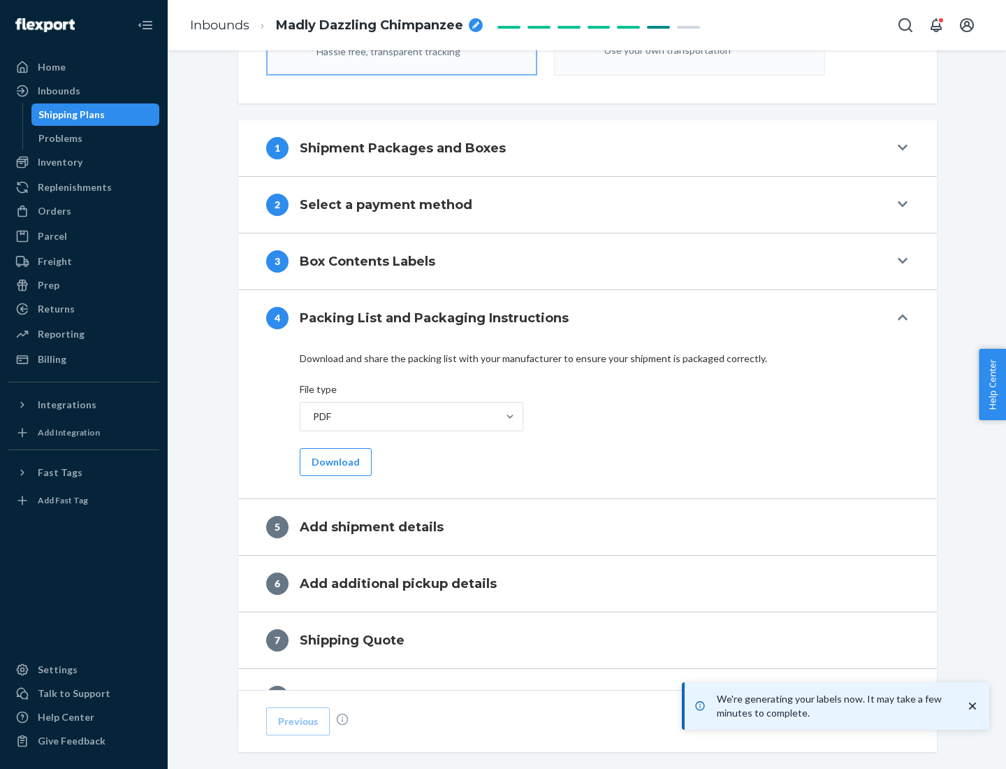
scroll to position [497, 0]
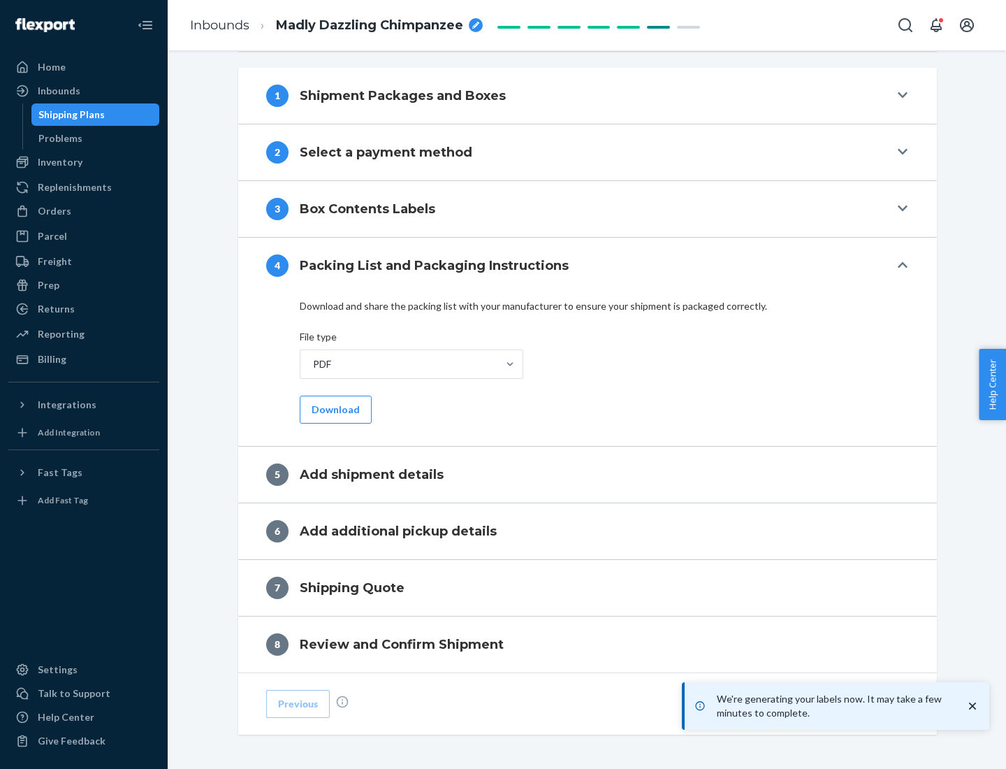
click at [334, 409] on button "Download" at bounding box center [336, 409] width 72 height 28
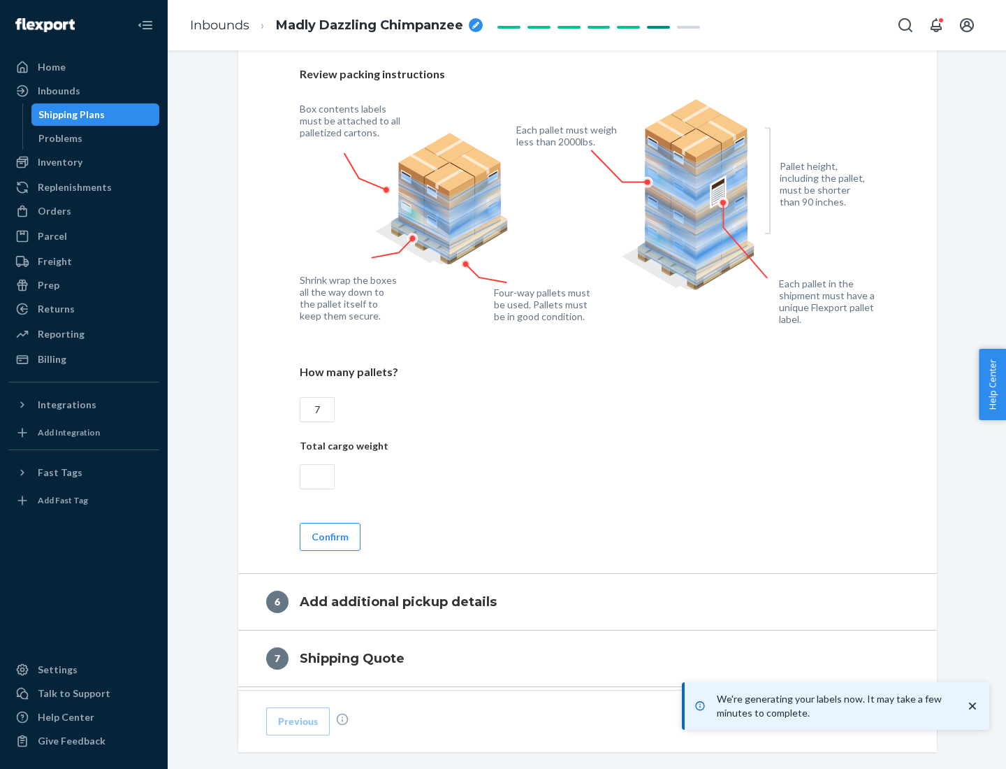
scroll to position [964, 0]
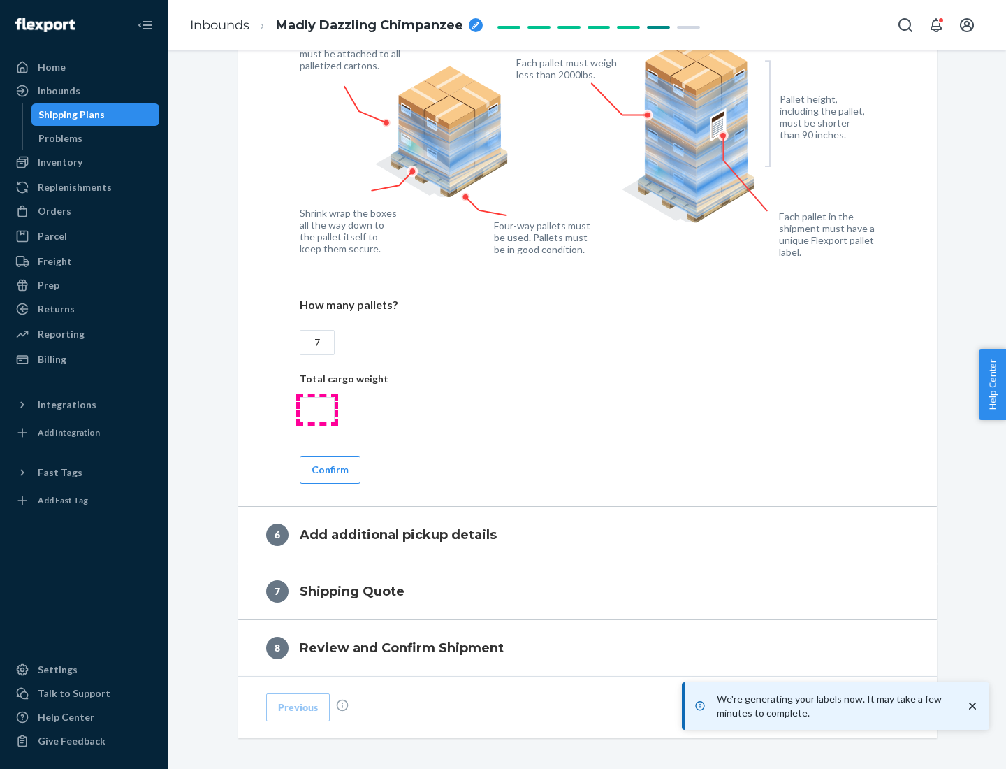
type input "7"
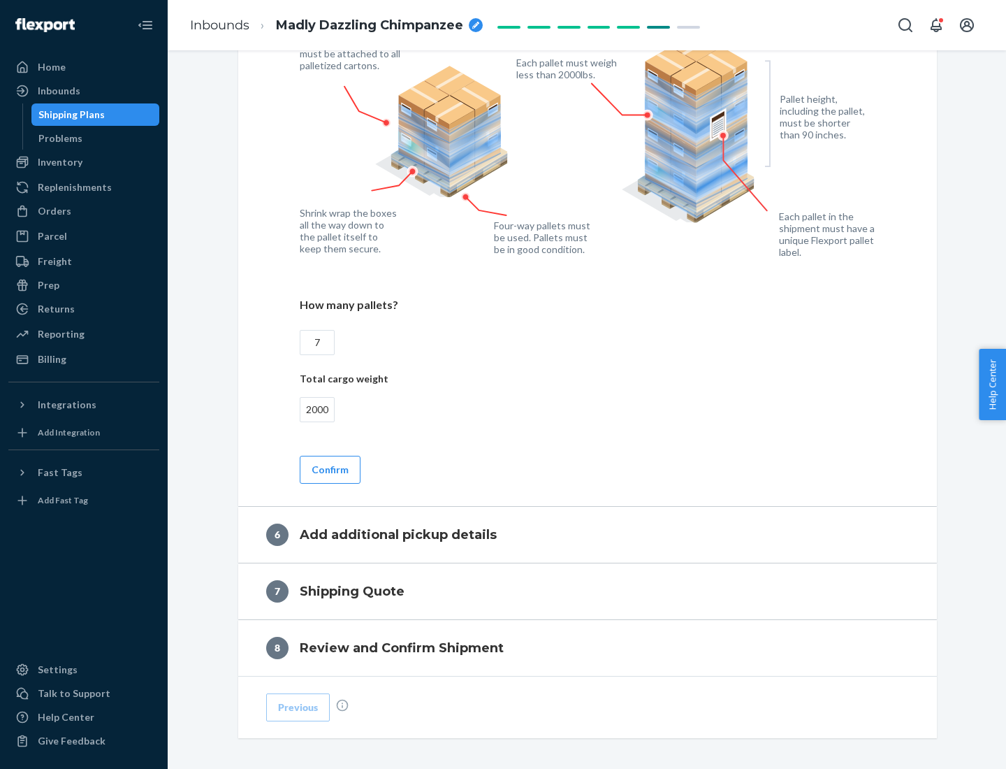
scroll to position [1024, 0]
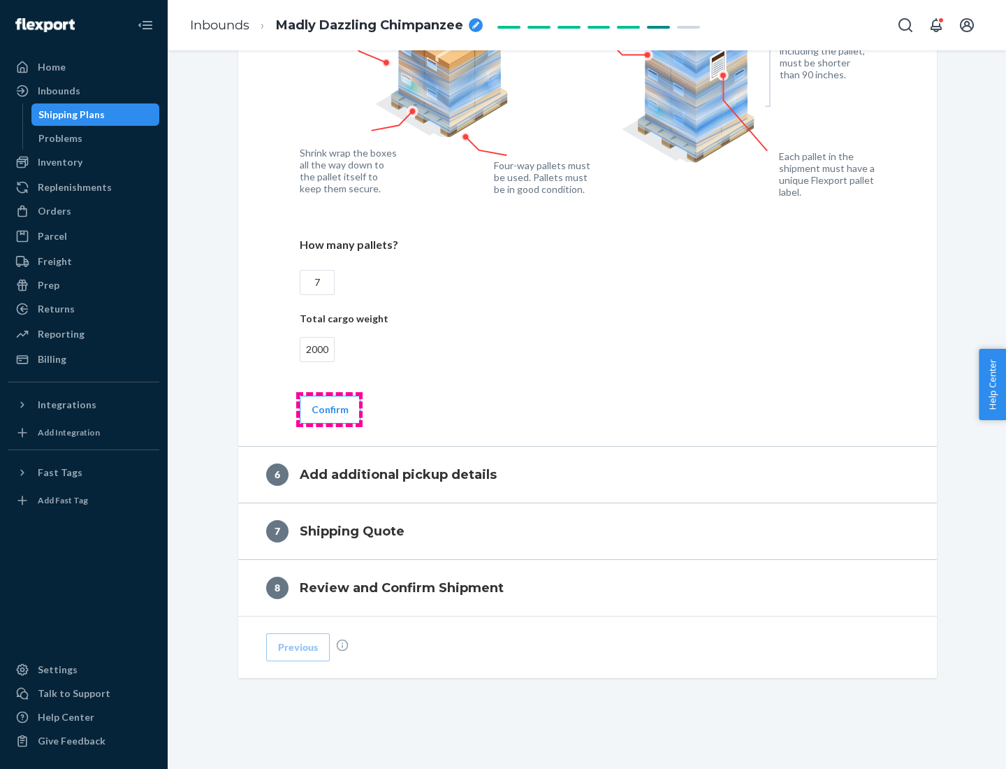
type input "2000"
click at [329, 409] on button "Confirm" at bounding box center [330, 409] width 61 height 28
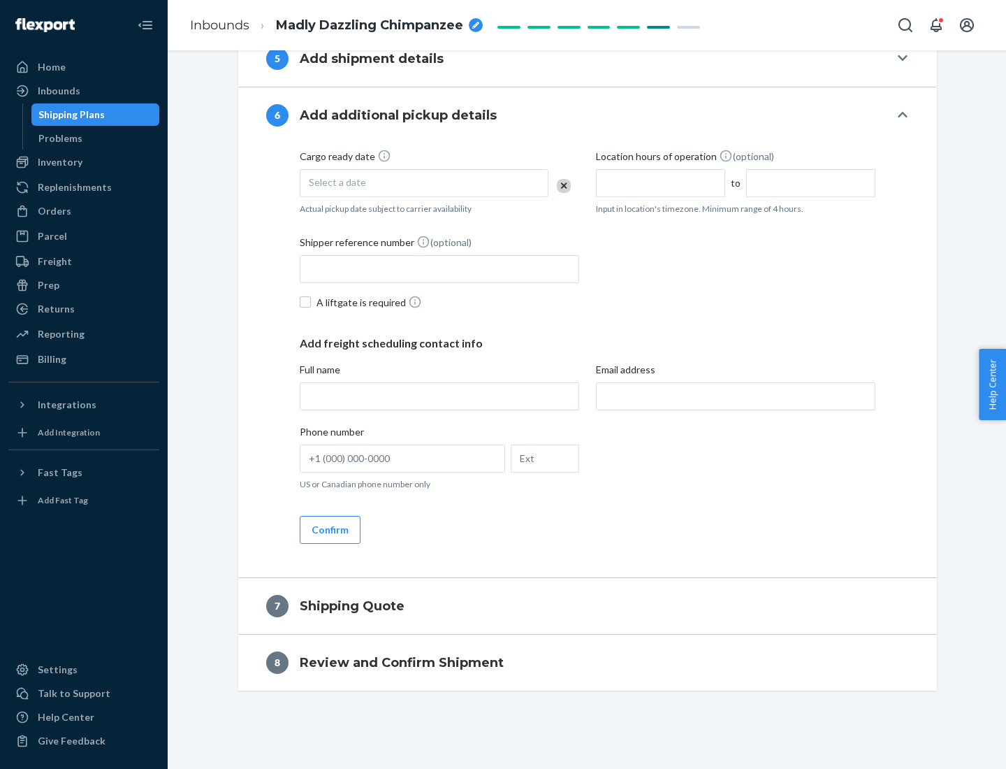
scroll to position [535, 0]
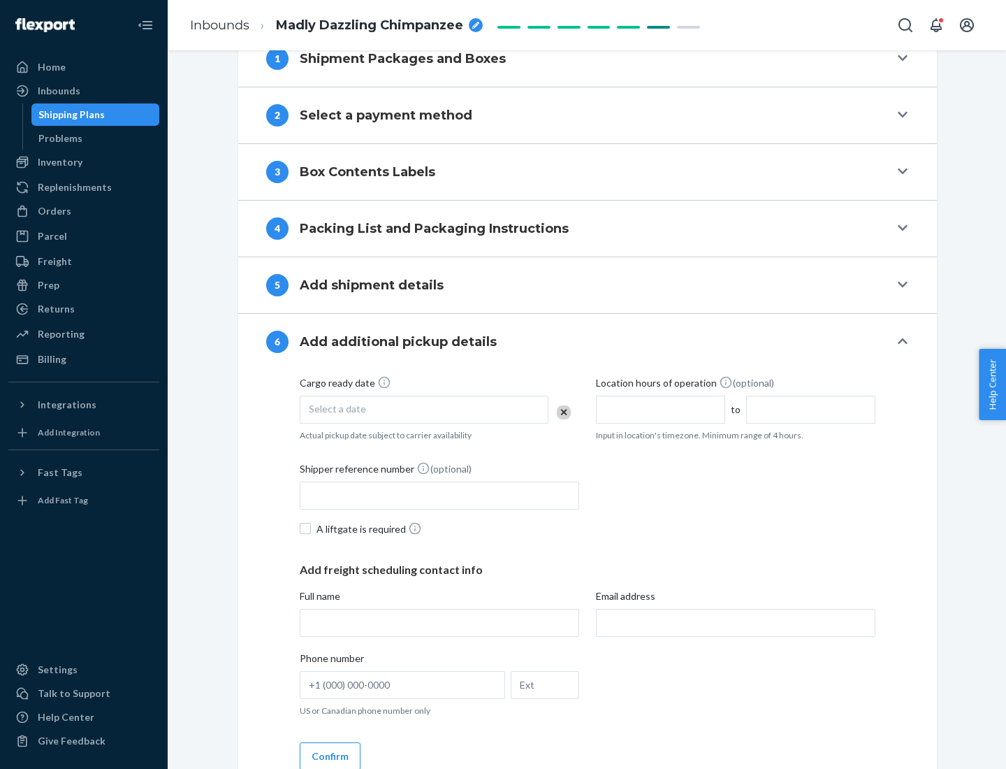
click at [424, 409] on div "Select a date" at bounding box center [424, 409] width 249 height 28
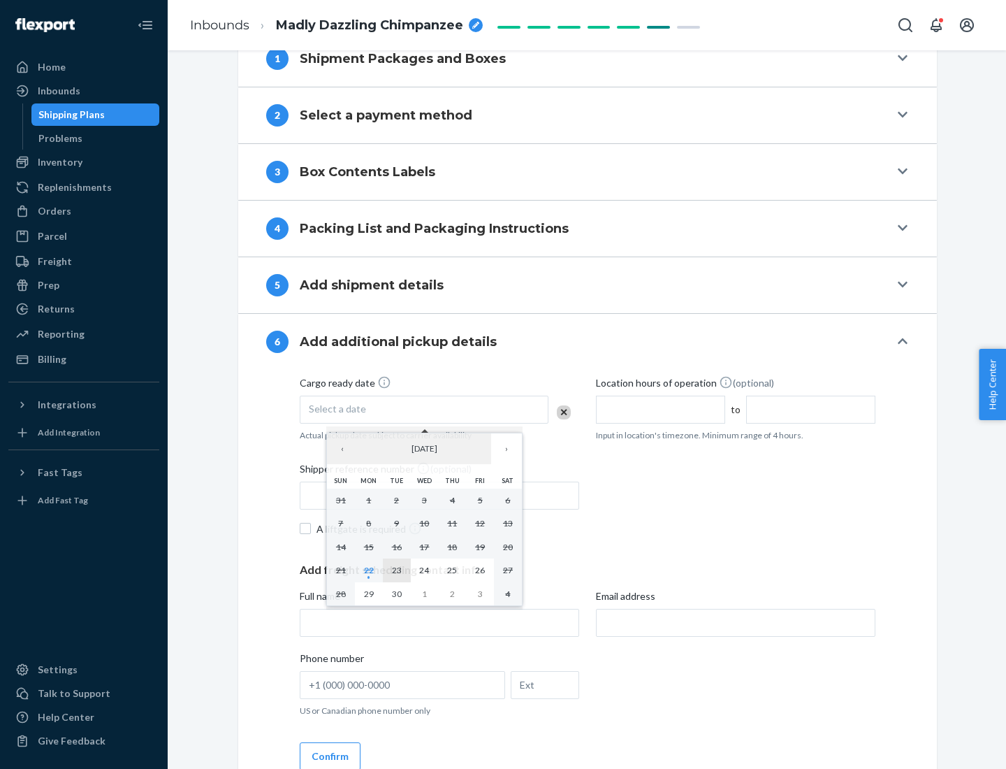
click at [396, 569] on abbr "23" at bounding box center [397, 570] width 10 height 10
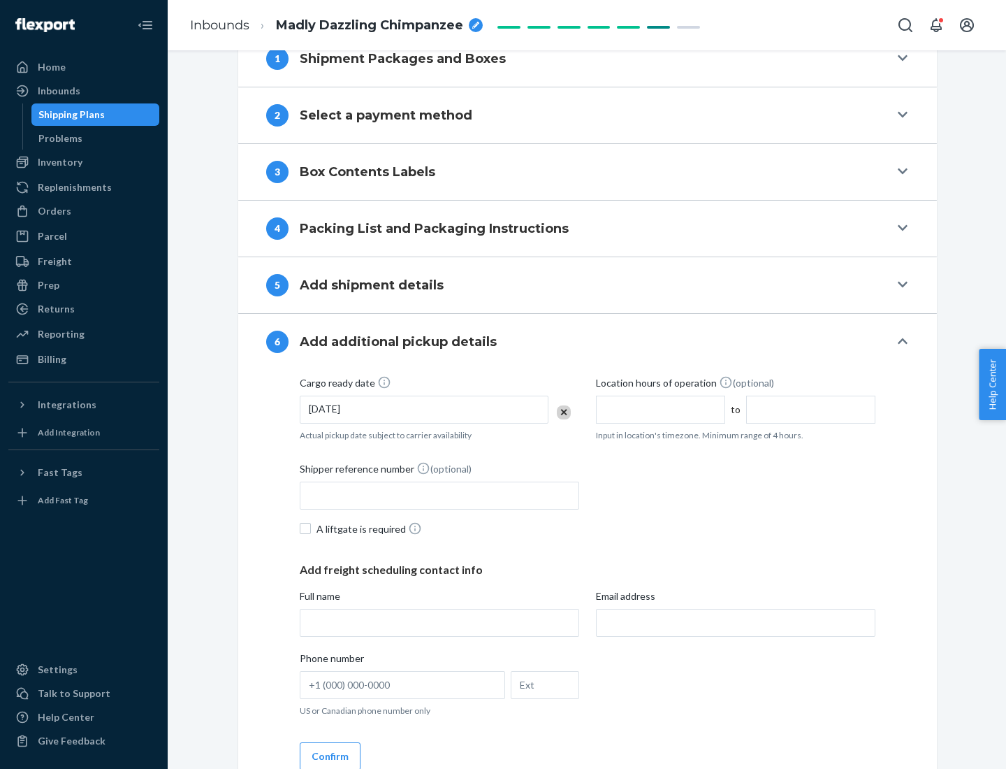
scroll to position [748, 0]
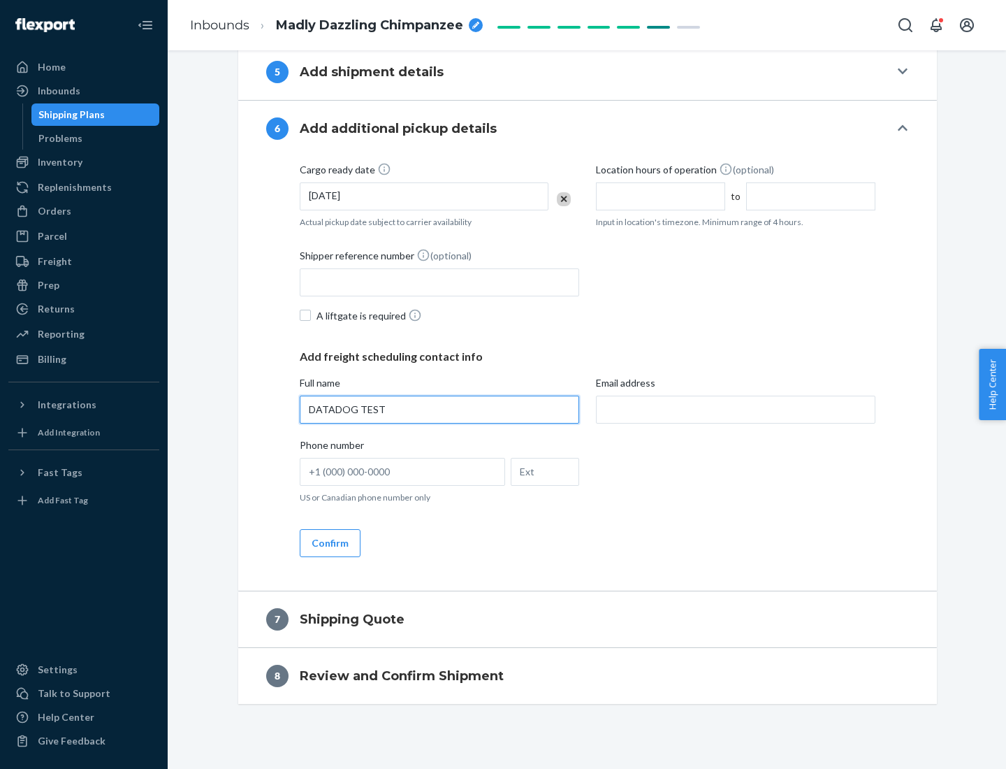
type input "DATADOG TEST"
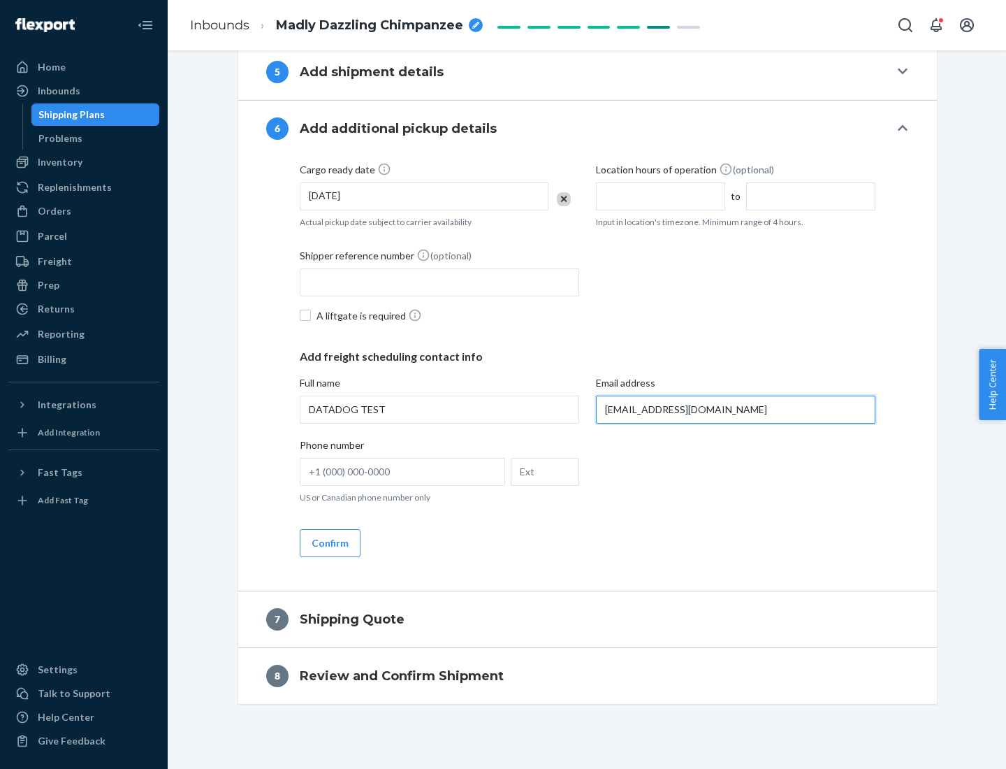
scroll to position [761, 0]
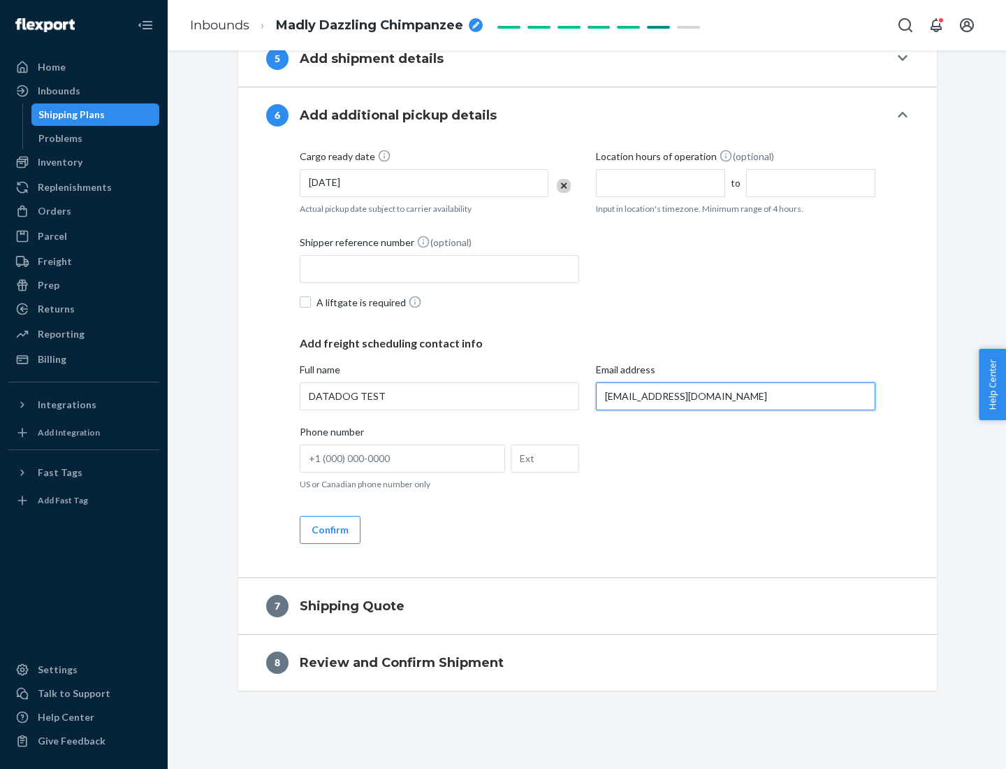
type input "[EMAIL_ADDRESS][DOMAIN_NAME]"
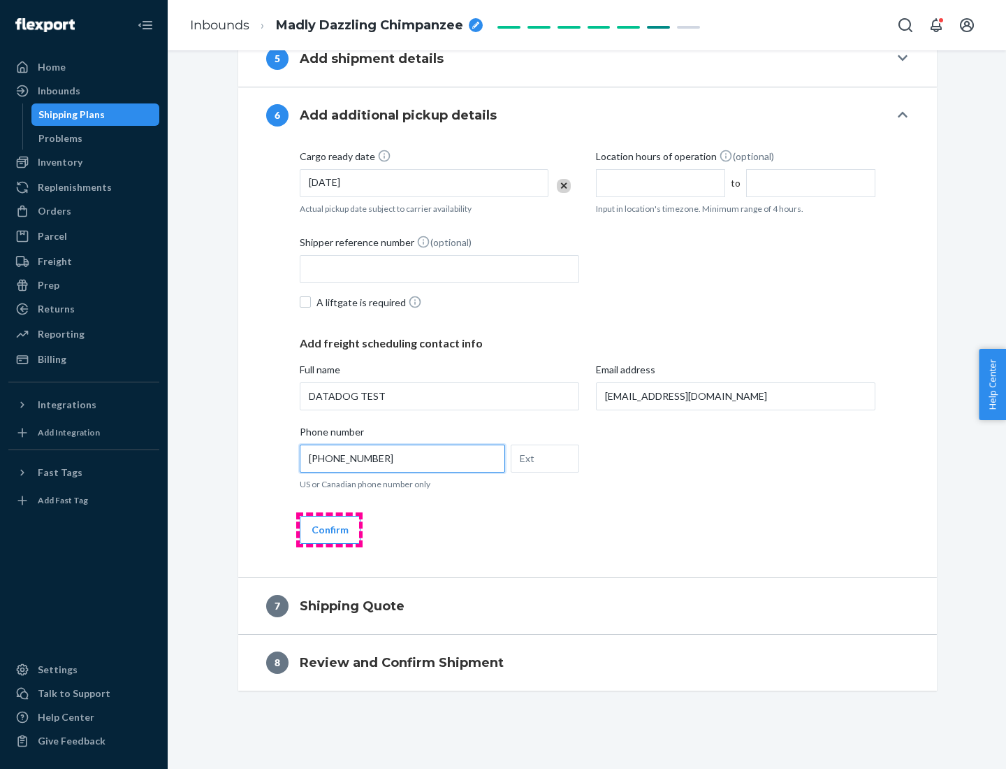
type input "[PHONE_NUMBER]"
click at [329, 529] on button "Confirm" at bounding box center [330, 530] width 61 height 28
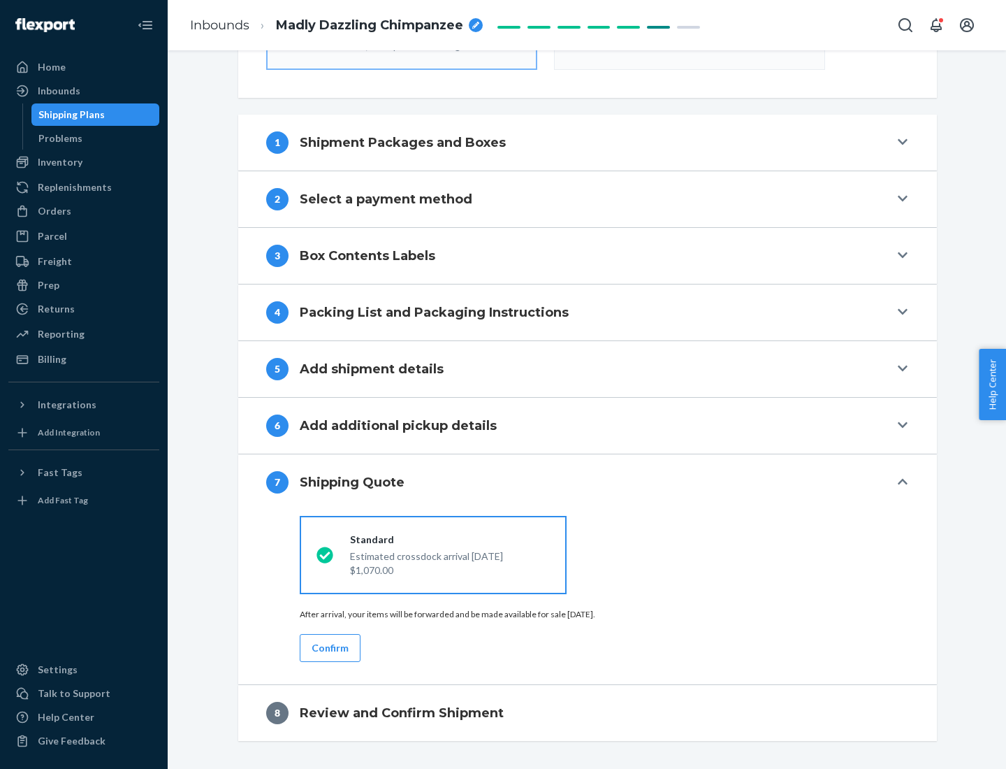
scroll to position [501, 0]
